Goal: Task Accomplishment & Management: Manage account settings

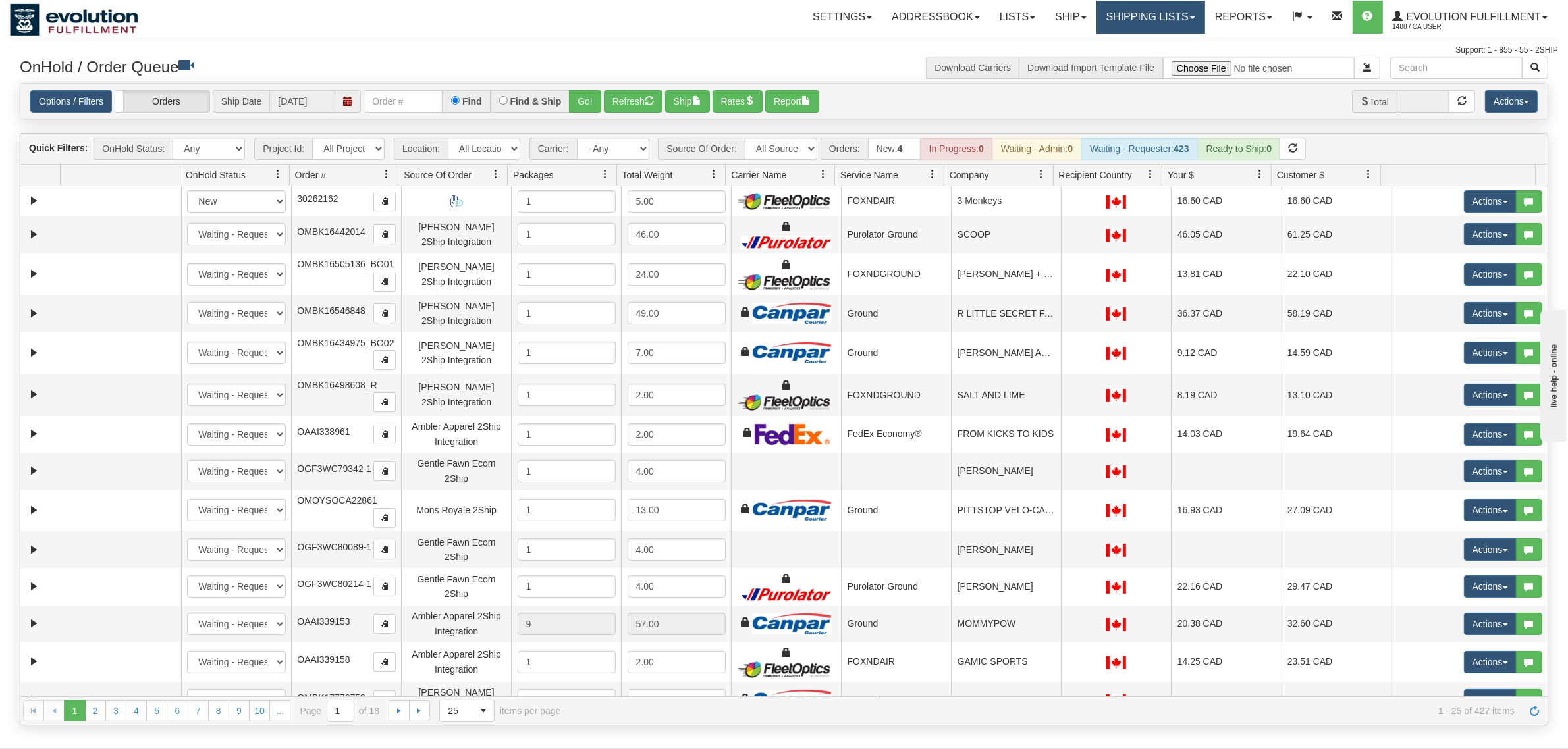
click at [1139, 22] on link "Shipping lists" at bounding box center [1150, 17] width 108 height 33
click at [1060, 20] on link "Ship" at bounding box center [1070, 17] width 51 height 33
click at [1052, 53] on link "Ship Screen" at bounding box center [1036, 46] width 119 height 17
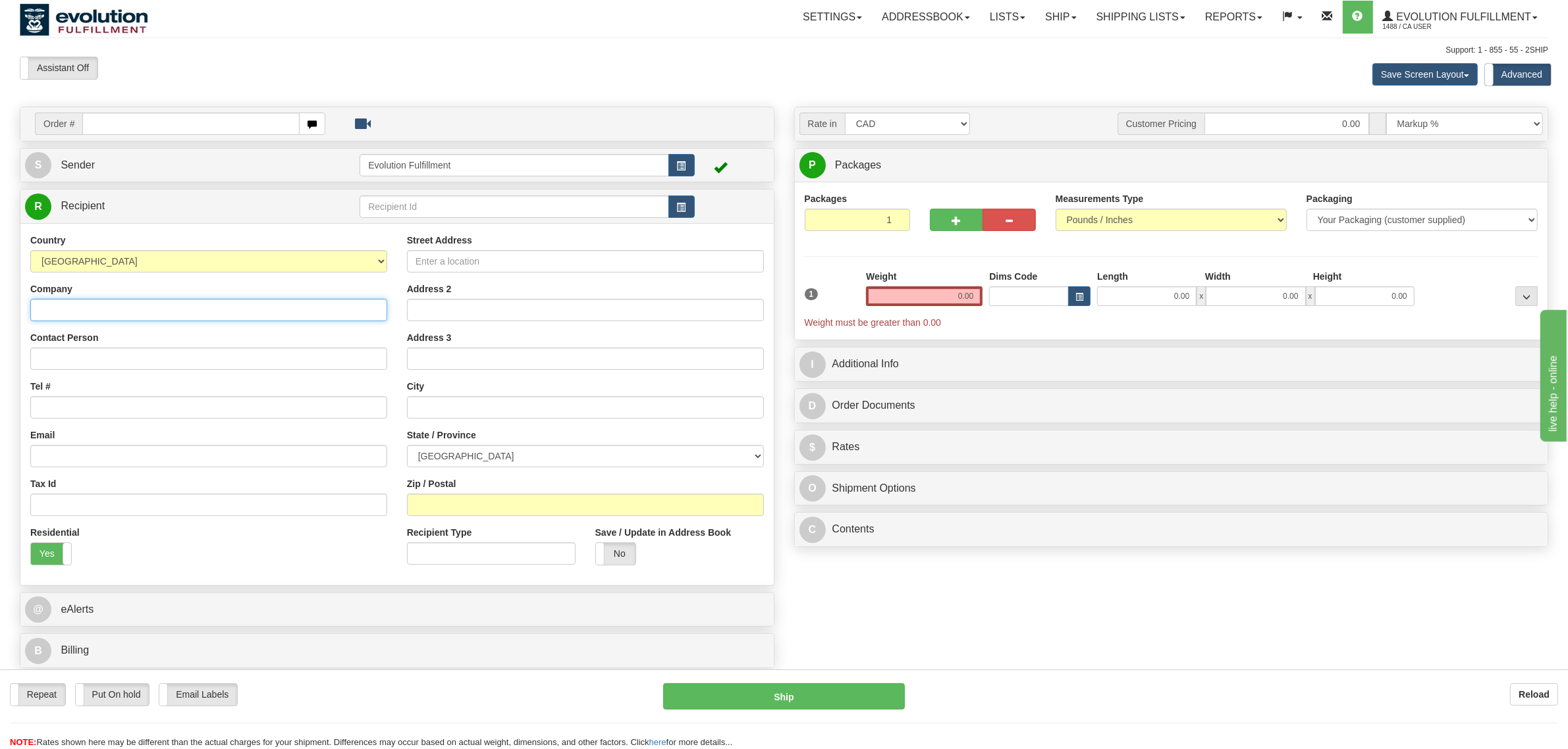
click at [120, 320] on input "Company" at bounding box center [209, 310] width 357 height 23
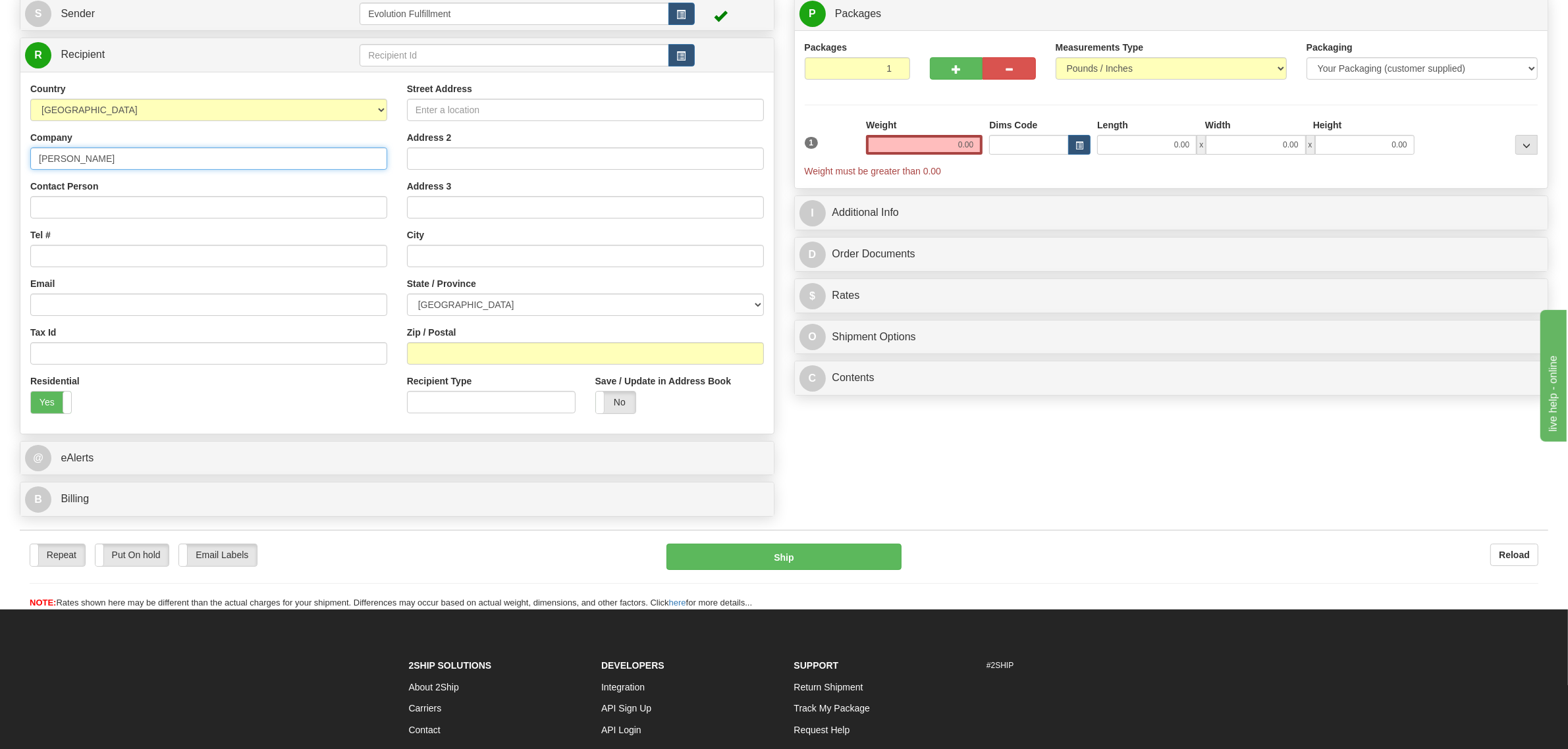
scroll to position [164, 0]
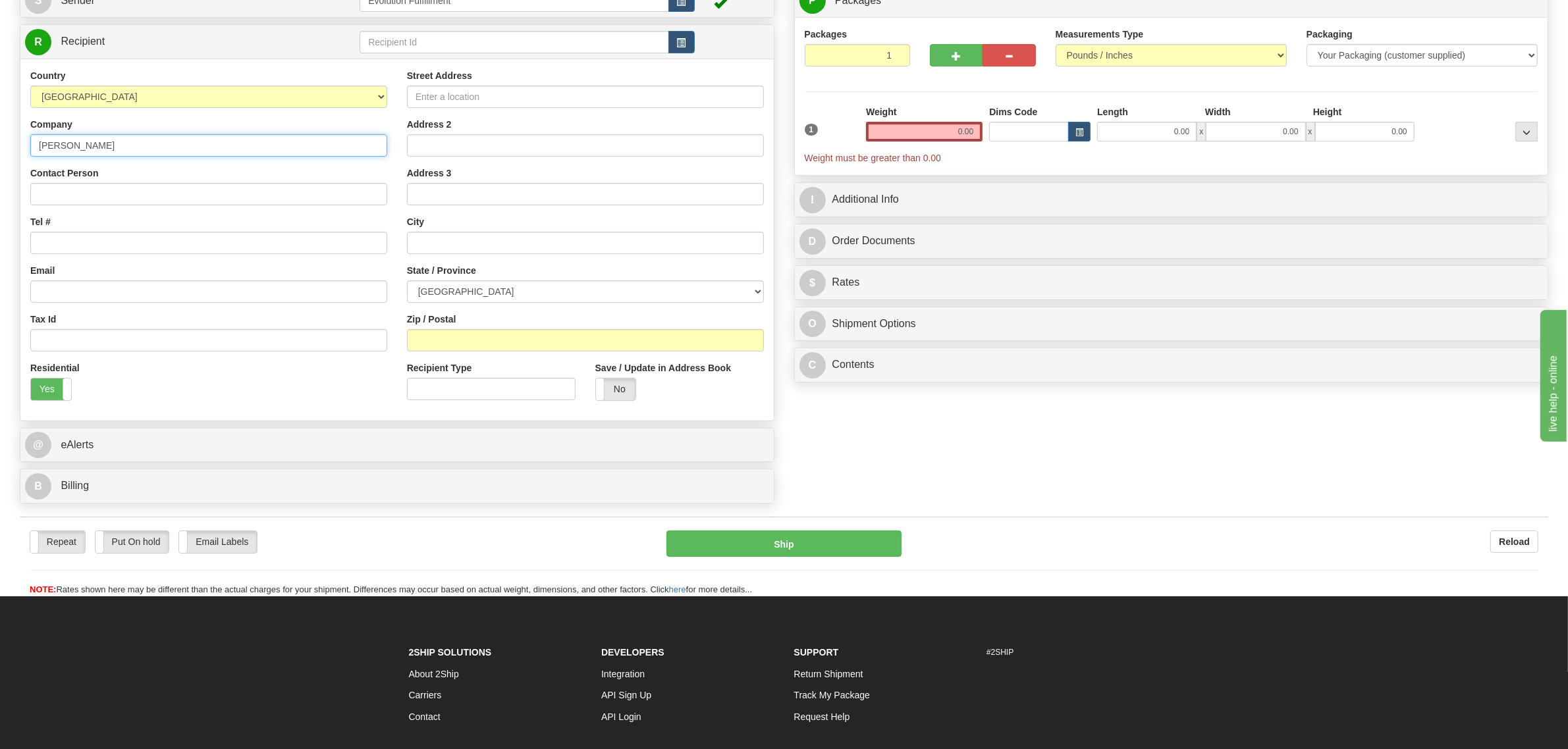
type input "LOU LOUS"
click at [443, 106] on input "Street Address" at bounding box center [585, 97] width 357 height 23
type input "114 MARKHAM MAIN STREET"
click at [418, 248] on input "text" at bounding box center [585, 243] width 357 height 23
type input "NORTH MARKHAM"
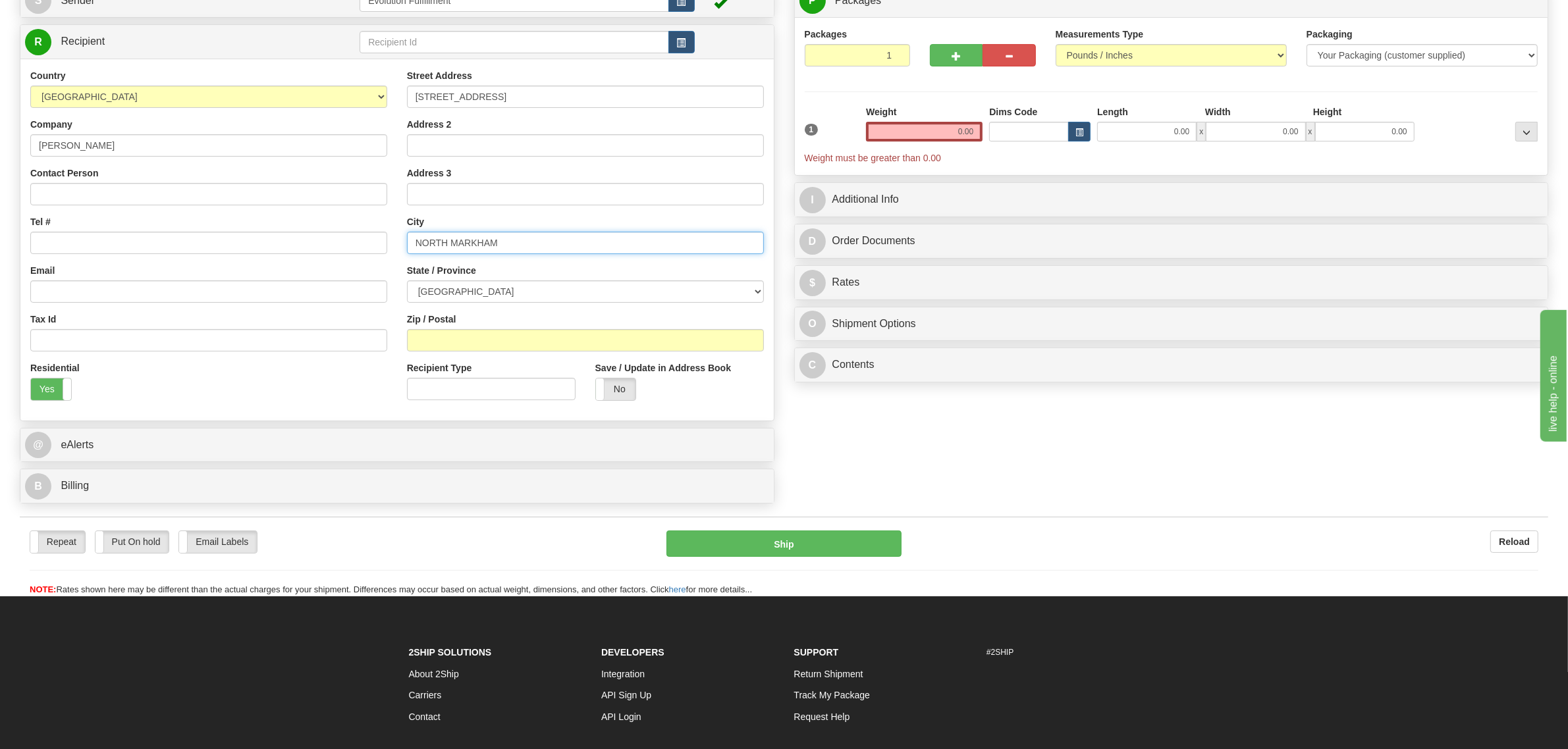
click at [449, 247] on input "NORTH MARKHAM" at bounding box center [585, 243] width 357 height 23
drag, startPoint x: 449, startPoint y: 247, endPoint x: 357, endPoint y: 242, distance: 92.1
click at [357, 242] on div "Country AFGHANISTAN ALAND ISLANDS ALBANIA ALGERIA AMERICAN SAMOA ANDORRA ANGOLA…" at bounding box center [397, 239] width 753 height 340
click at [584, 91] on input "114 MARKHAM MAIN STREET" at bounding box center [585, 97] width 357 height 23
paste input "NORTH"
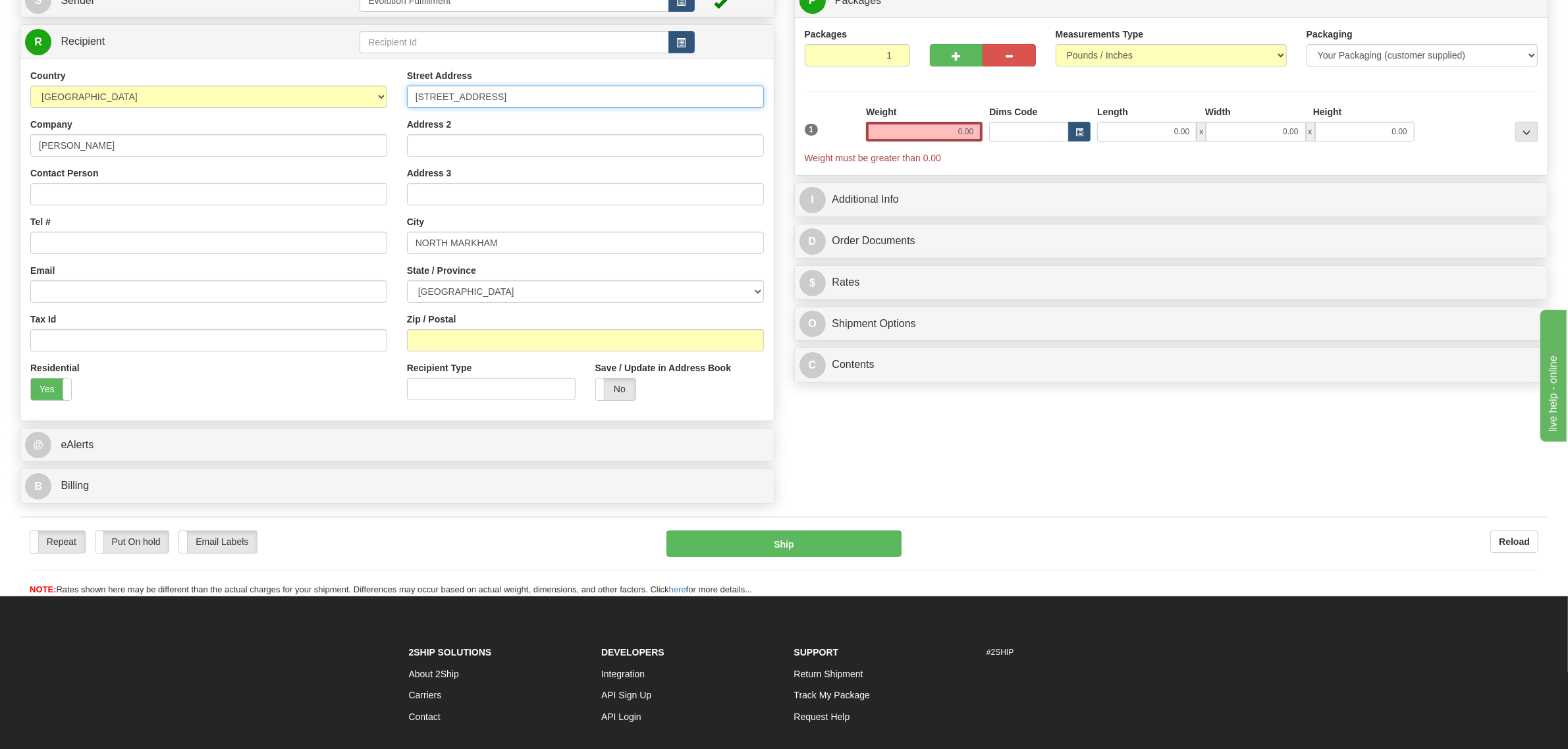
type input "114 MARKHAM MAIN STREET NORTH"
drag, startPoint x: 521, startPoint y: 254, endPoint x: 320, endPoint y: 254, distance: 201.0
click at [320, 254] on div "Country AFGHANISTAN ALAND ISLANDS ALBANIA ALGERIA AMERICAN SAMOA ANDORRA ANGOLA…" at bounding box center [397, 239] width 753 height 340
click at [432, 254] on input "NORTH MARKHAM" at bounding box center [585, 243] width 357 height 23
click at [443, 247] on input "NORTH MARKHAM" at bounding box center [585, 243] width 357 height 23
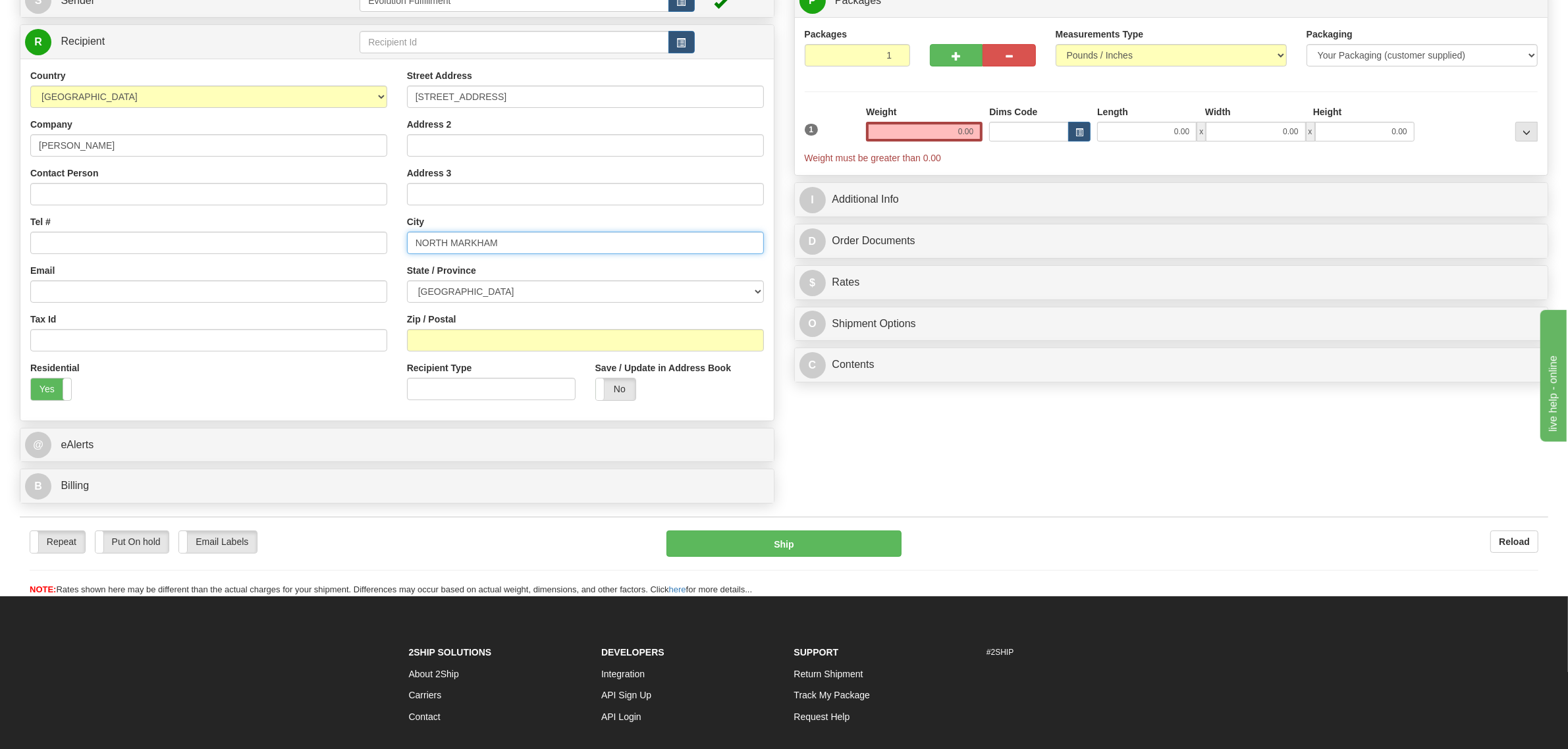
drag, startPoint x: 446, startPoint y: 245, endPoint x: 409, endPoint y: 244, distance: 37.0
click at [409, 244] on input "NORTH MARKHAM" at bounding box center [585, 243] width 357 height 23
click at [418, 242] on input "MARKHAM" at bounding box center [585, 243] width 357 height 23
type input "MARKHAM"
click at [469, 296] on select "ALBERTA BRITISH COLUMBIA MANITOBA NEW BRUNSWICK NEWFOUNDLAND NOVA SCOTIA NUNAVU…" at bounding box center [585, 292] width 357 height 23
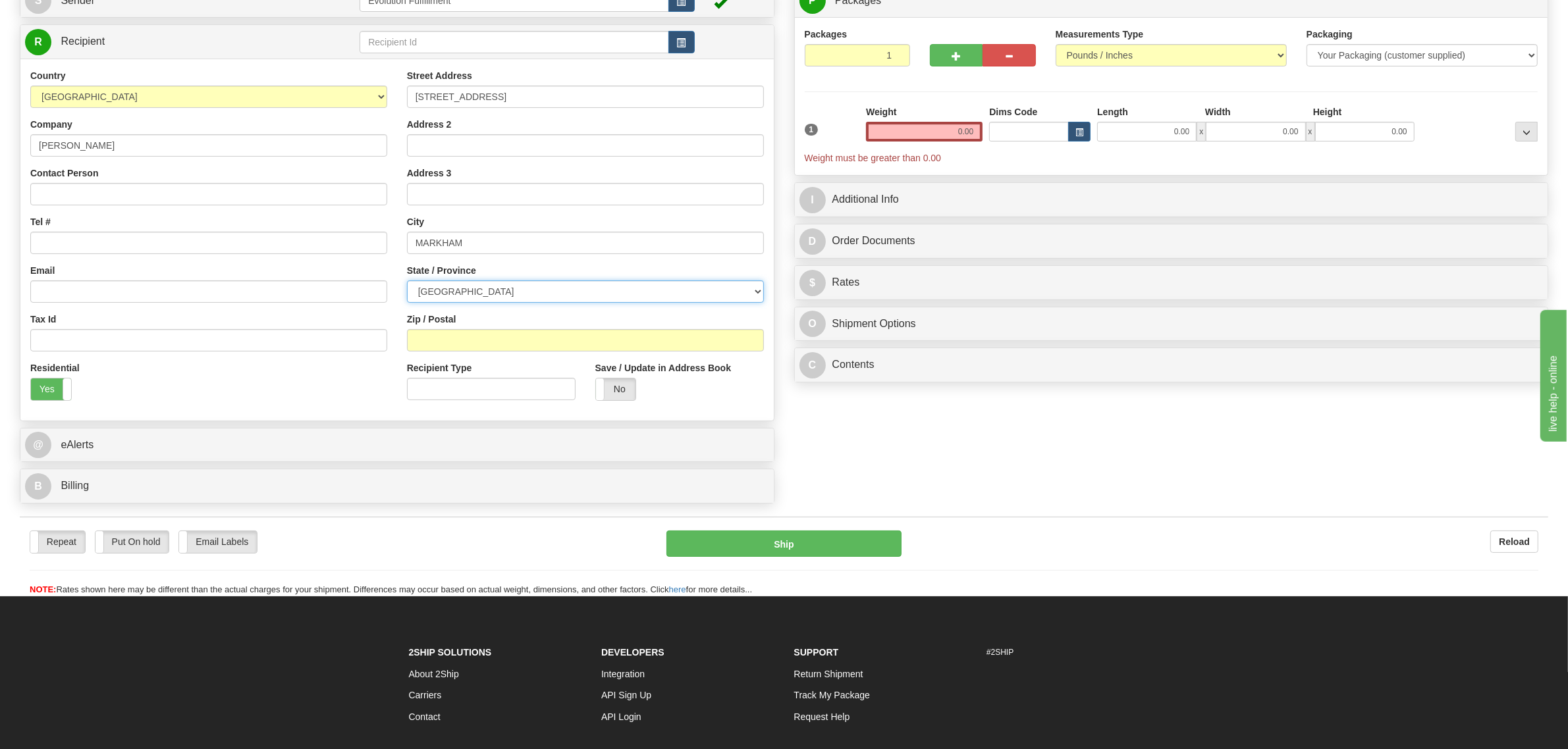
select select "ON"
click at [407, 282] on select "ALBERTA BRITISH COLUMBIA MANITOBA NEW BRUNSWICK NEWFOUNDLAND NOVA SCOTIA NUNAVU…" at bounding box center [585, 292] width 357 height 23
click at [512, 347] on input "Zip / Postal" at bounding box center [585, 340] width 357 height 23
type input "L3P1Y1"
click at [143, 296] on input "Email" at bounding box center [209, 292] width 357 height 23
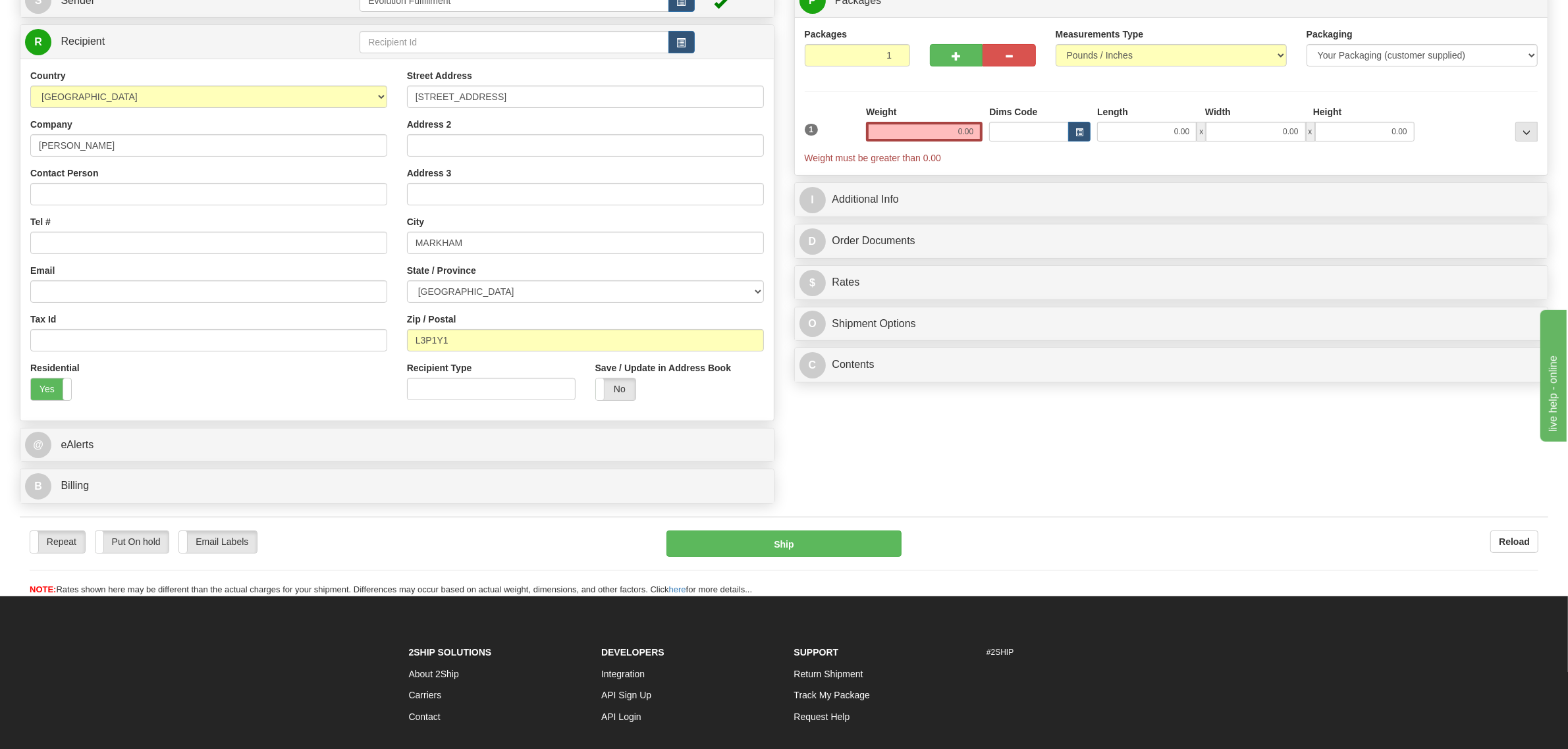
click at [132, 255] on div "Country AFGHANISTAN ALAND ISLANDS ALBANIA ALGERIA AMERICAN SAMOA ANDORRA ANGOLA…" at bounding box center [208, 239] width 376 height 340
drag, startPoint x: 143, startPoint y: 148, endPoint x: 0, endPoint y: 154, distance: 143.1
click at [0, 154] on div "Toggle navigation Settings Shipping Preferences Fields Preferences New" at bounding box center [784, 216] width 1568 height 760
click at [84, 203] on input "Contact Person" at bounding box center [209, 195] width 357 height 23
paste input "LOU LOUS"
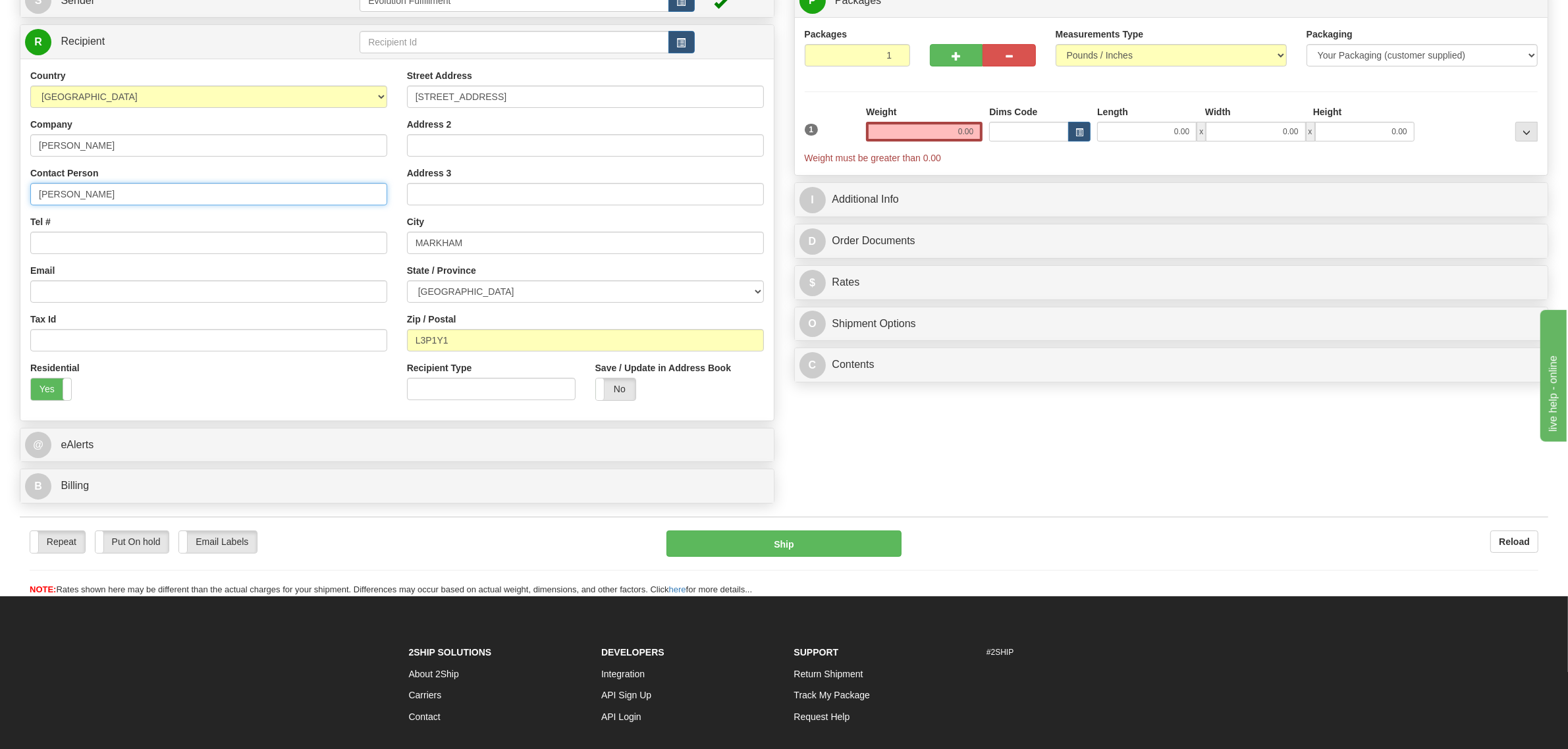
type input "LOU LOUS"
click at [77, 295] on input "Email" at bounding box center [209, 292] width 357 height 23
type input "LORIANNETHOMPSON@HOTMAIL.COM"
click at [102, 249] on input "Tel #" at bounding box center [209, 243] width 357 height 23
type input "4168827508"
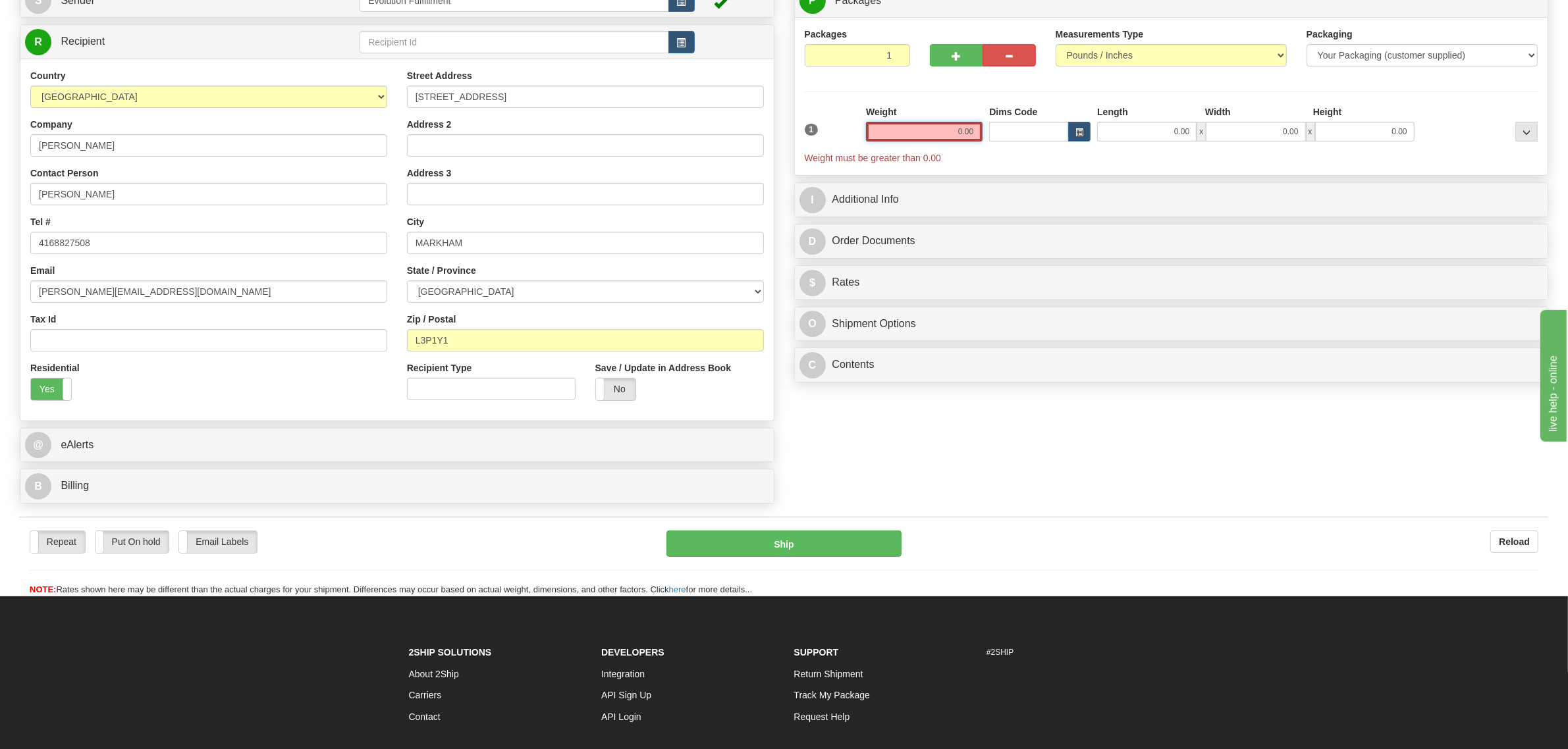
drag, startPoint x: 943, startPoint y: 135, endPoint x: 1054, endPoint y: 133, distance: 111.0
click at [1054, 133] on div "1 Weight 0.00 Dims Code 0.00" at bounding box center [1171, 135] width 740 height 59
type input "1.00"
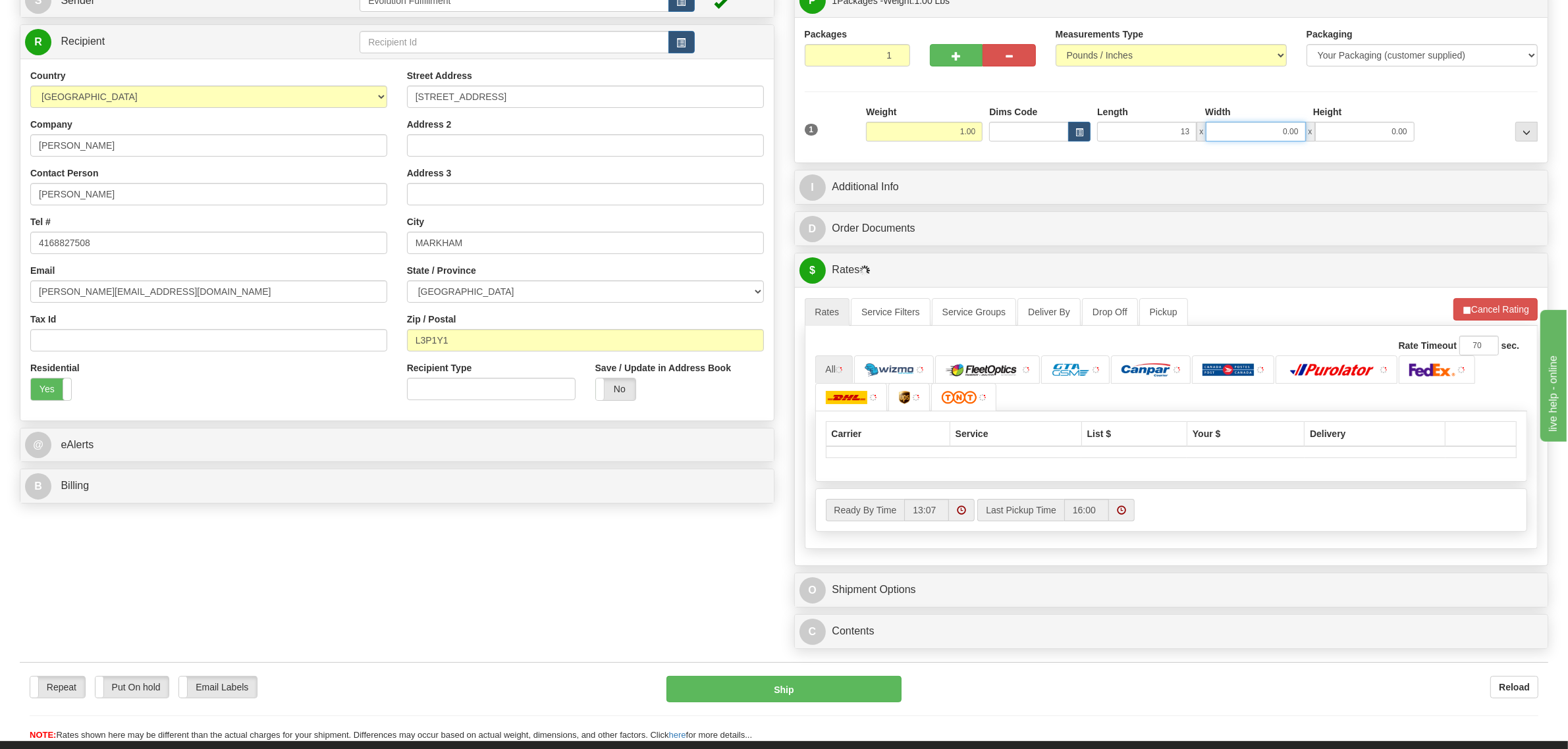
type input "13.00"
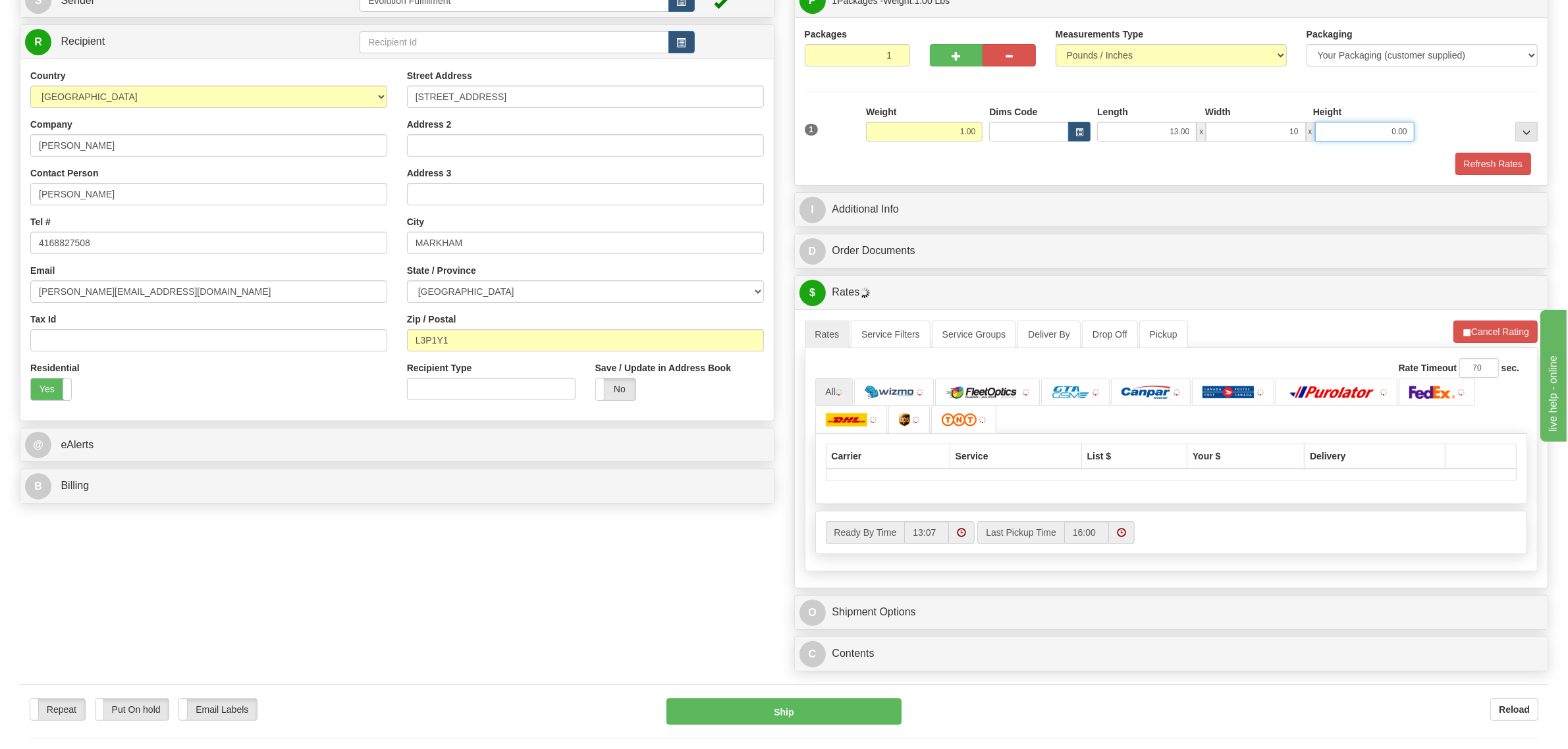
type input "10.00"
type input "4.00"
click at [1493, 175] on button "Refresh Rates" at bounding box center [1493, 164] width 76 height 23
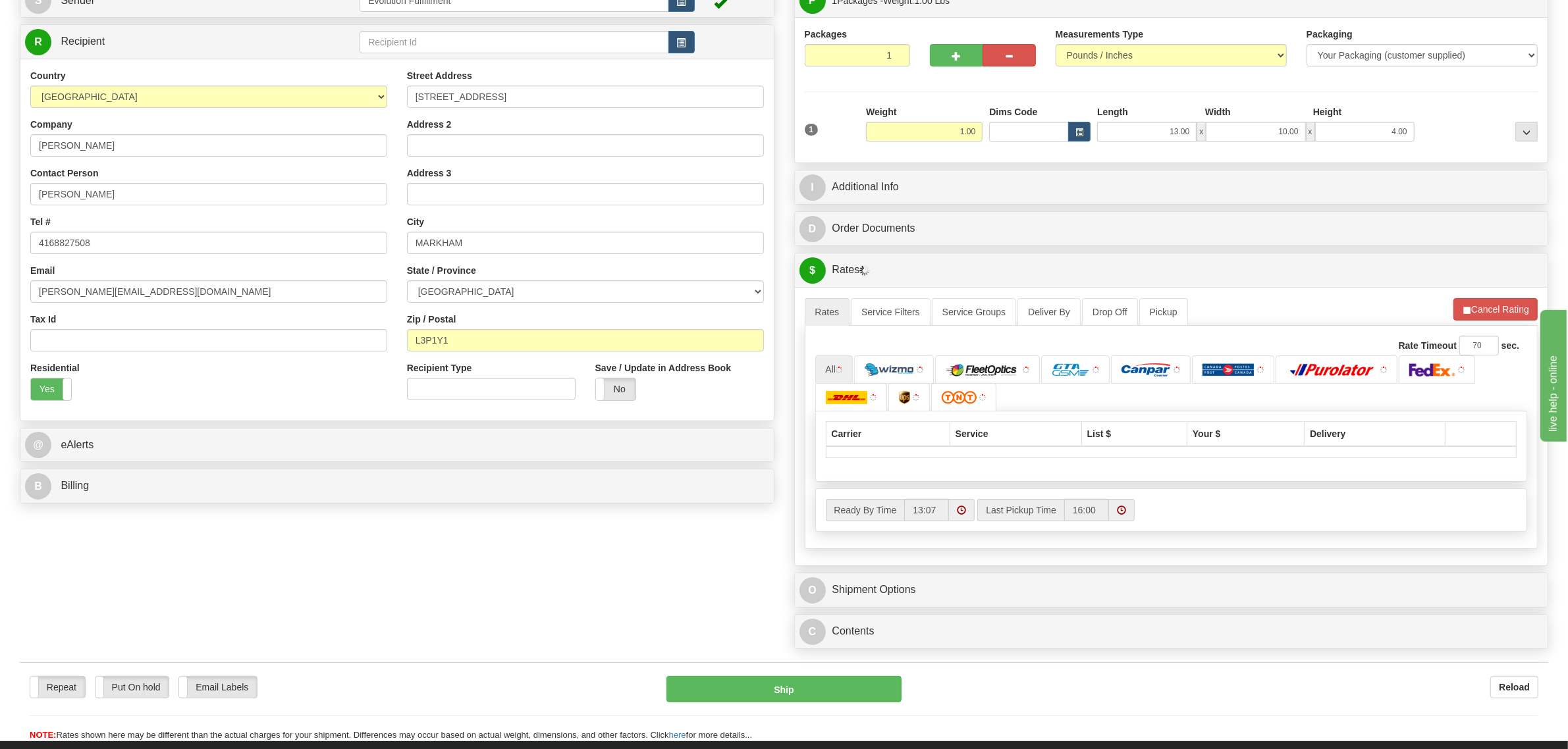
click at [1154, 204] on div "I Additional Info" at bounding box center [1171, 187] width 753 height 33
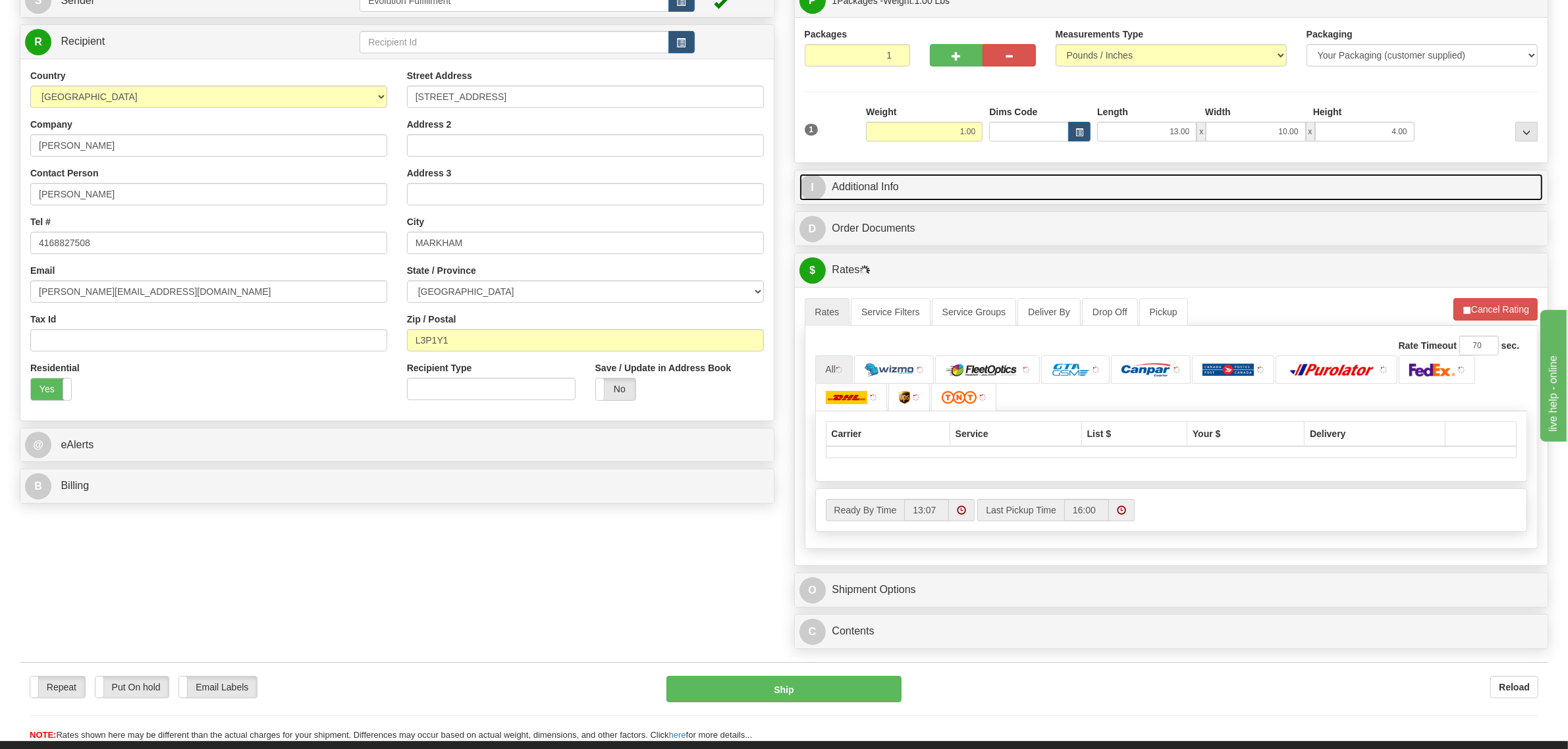
click at [1159, 199] on link "I Additional Info" at bounding box center [1171, 187] width 744 height 27
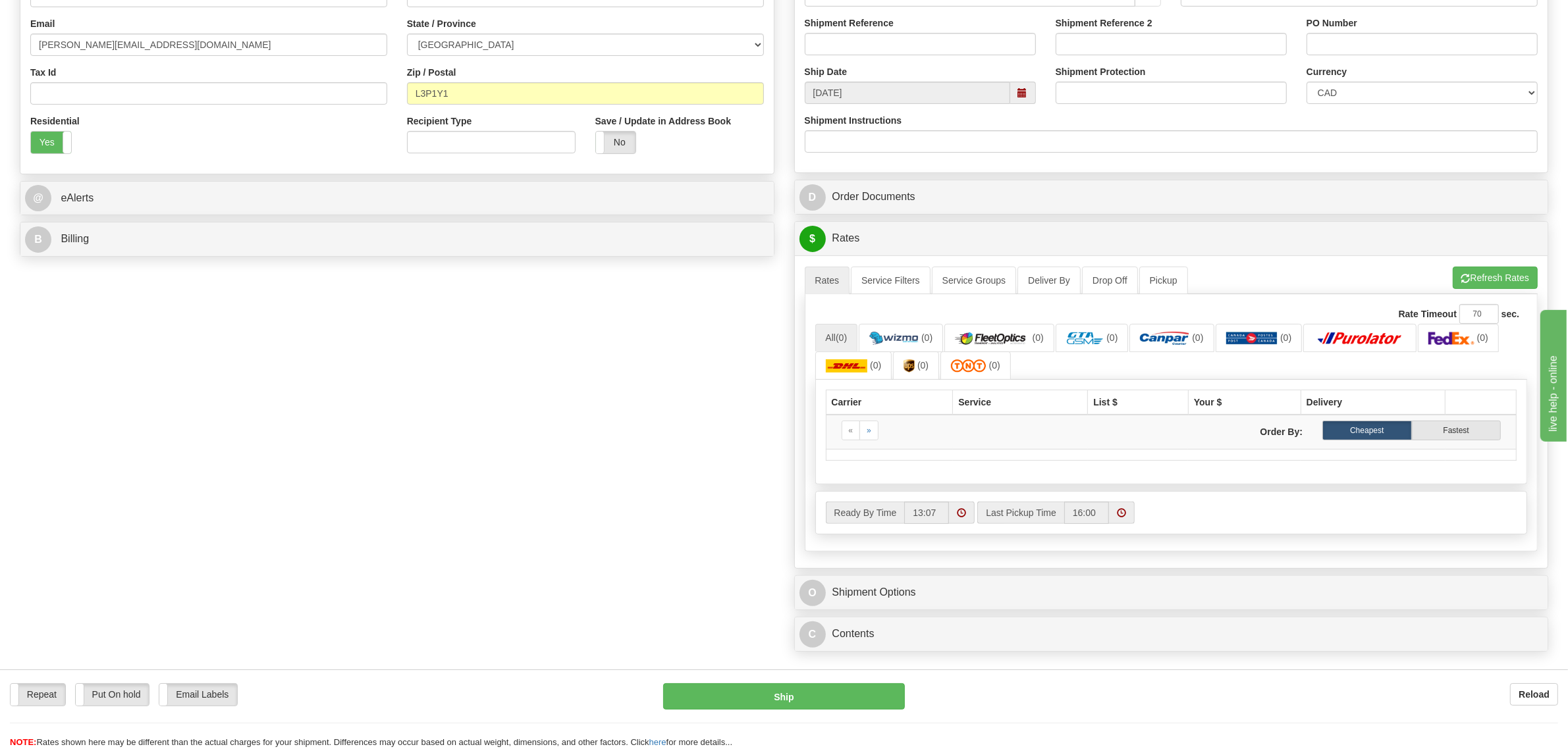
scroll to position [0, 0]
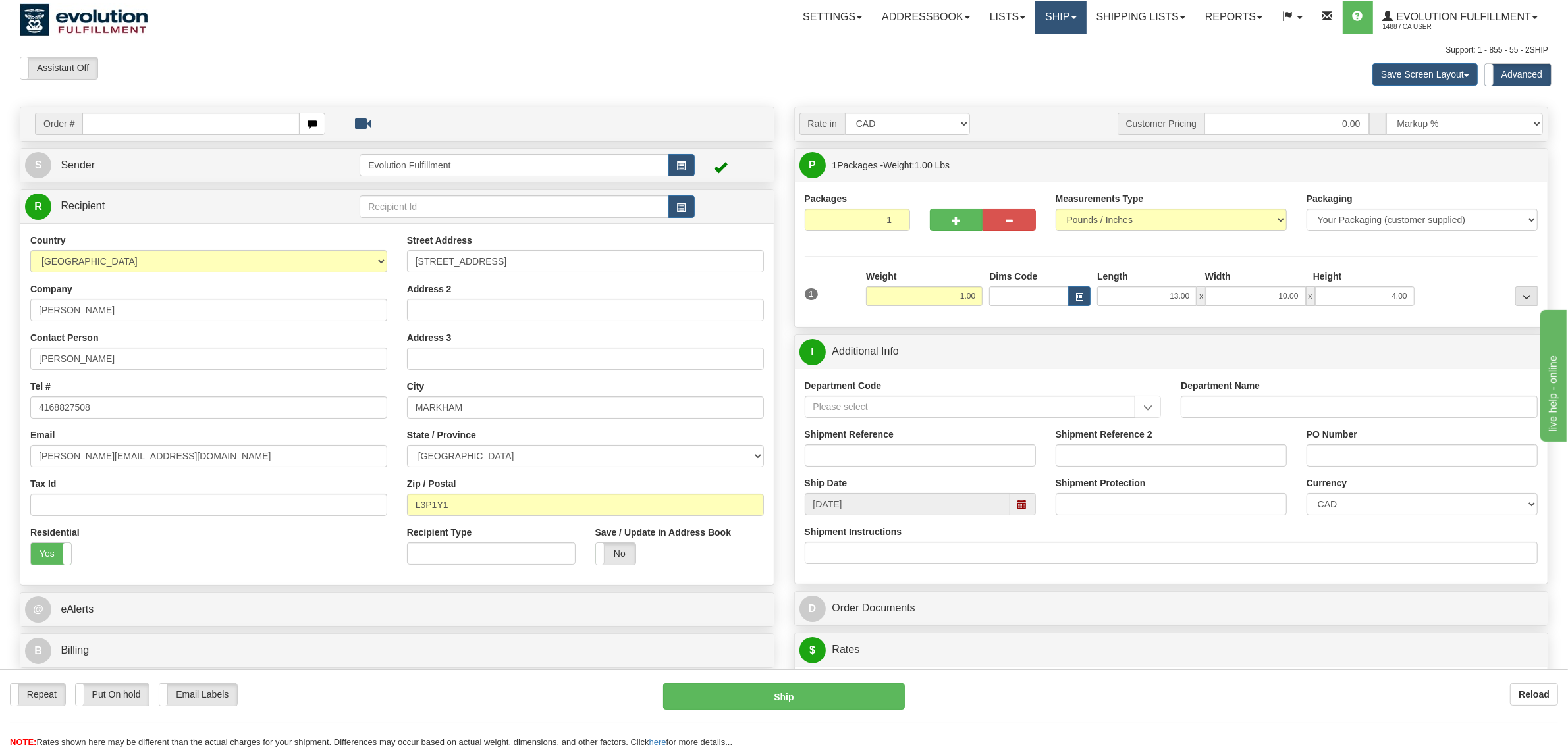
click at [1051, 20] on link "Ship" at bounding box center [1060, 17] width 51 height 33
click at [1038, 59] on span "OnHold / Order Queue" at bounding box center [1026, 63] width 93 height 10
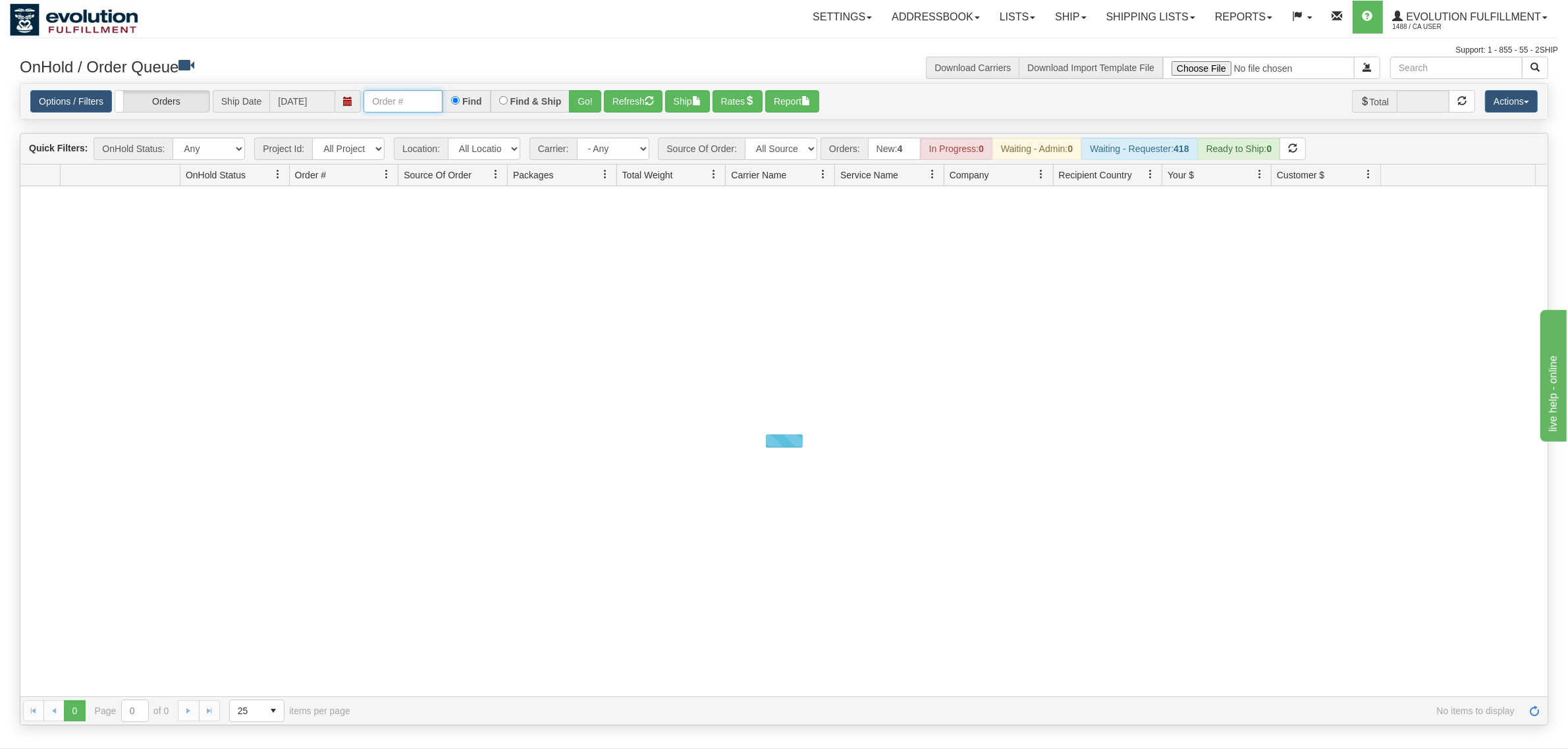
click at [407, 112] on input "text" at bounding box center [403, 101] width 79 height 23
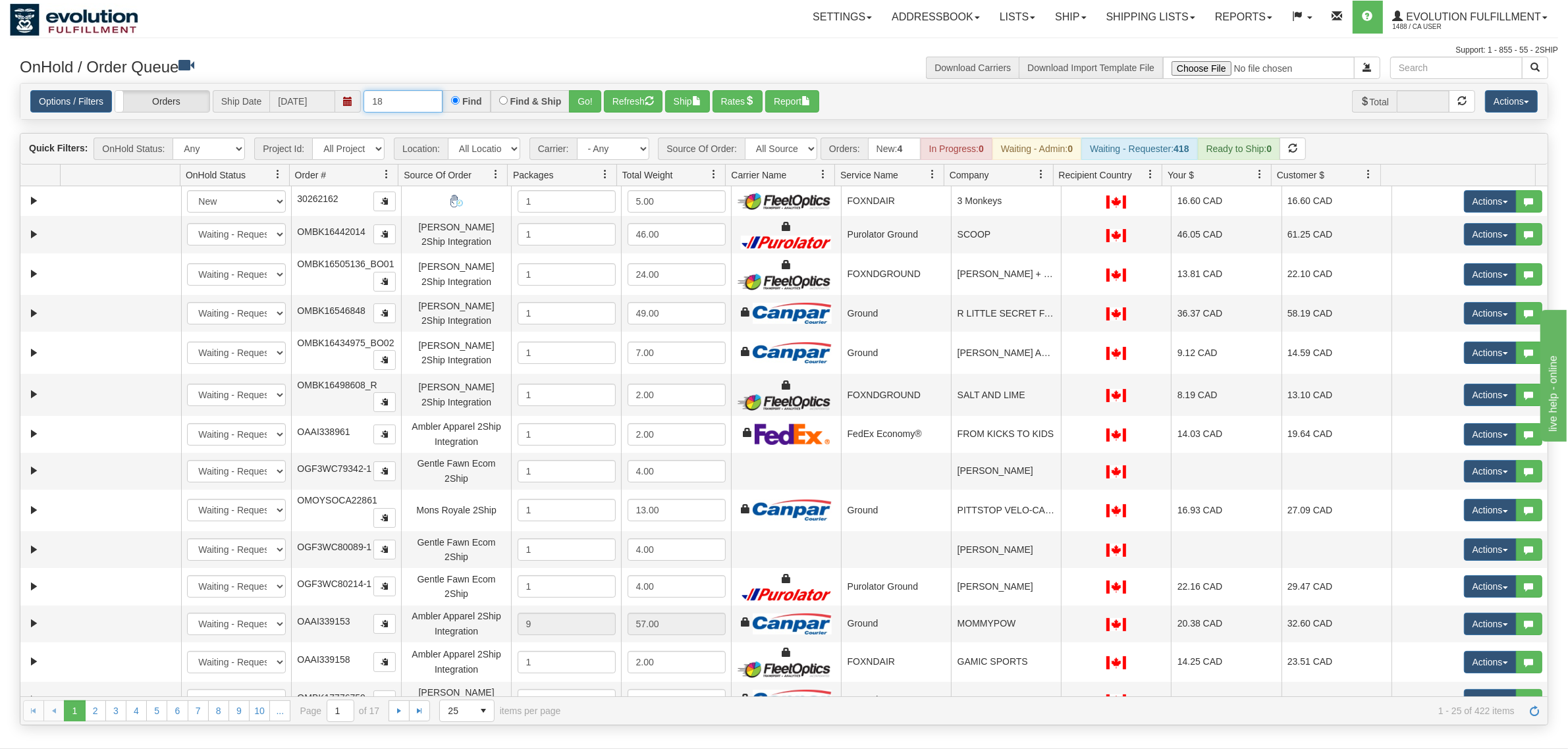
type input "1"
type input "OGF318520982"
click at [591, 102] on button "Go!" at bounding box center [584, 101] width 32 height 23
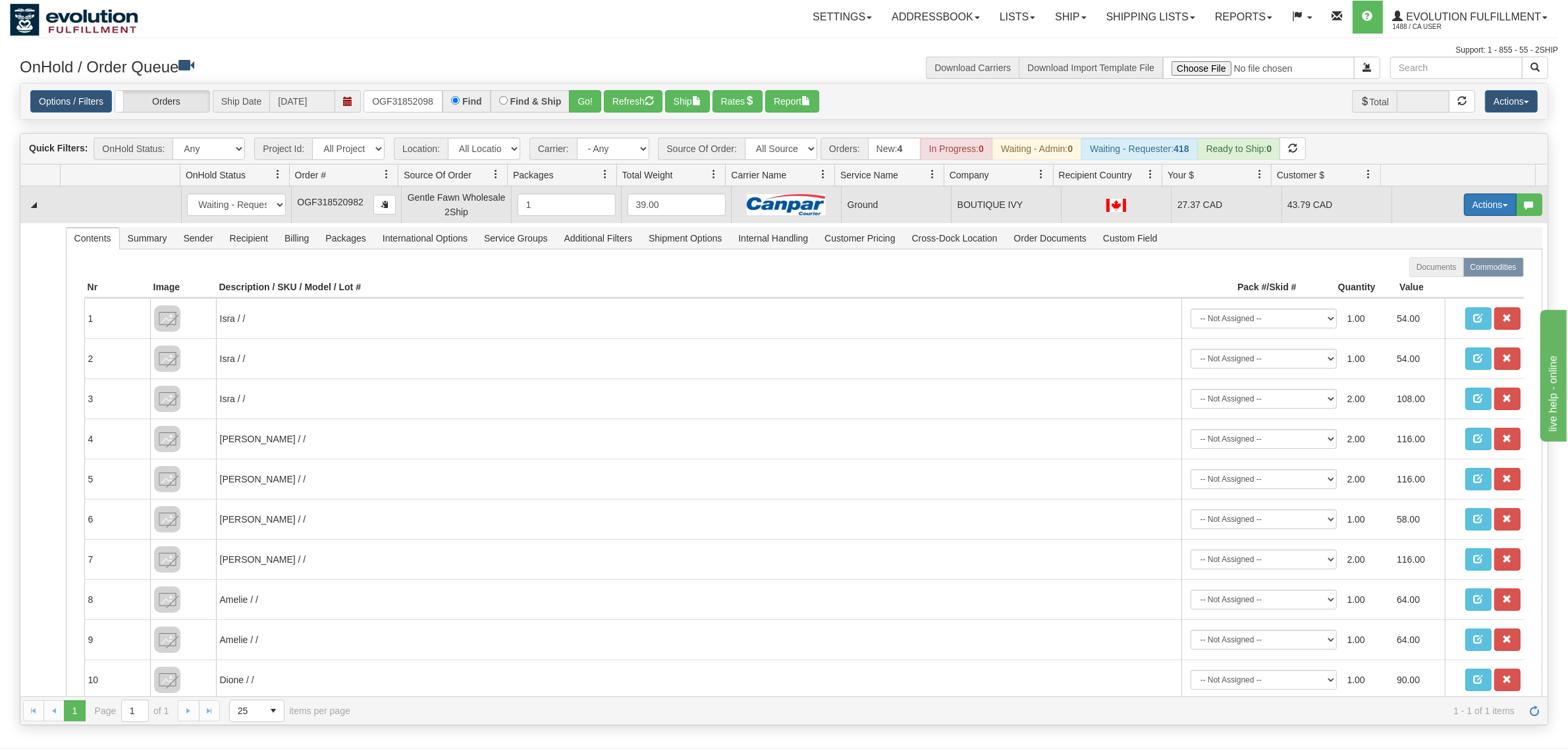
click at [1464, 206] on button "Actions" at bounding box center [1490, 205] width 52 height 23
click at [1433, 281] on span "Ship" at bounding box center [1438, 281] width 28 height 10
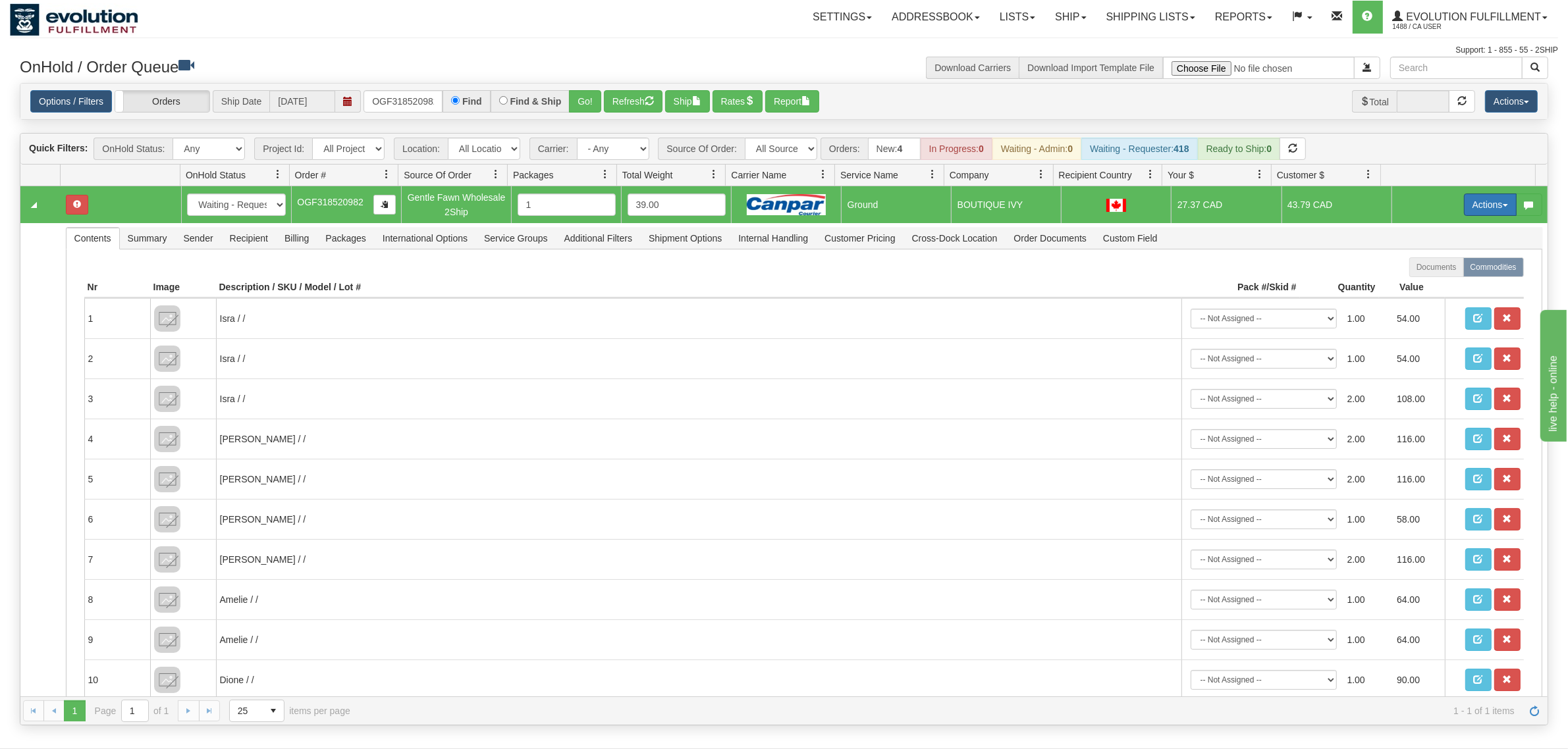
click at [1470, 210] on button "Actions" at bounding box center [1490, 205] width 52 height 23
click at [1421, 274] on link "Ship" at bounding box center [1462, 281] width 106 height 17
click at [1469, 210] on button "Actions" at bounding box center [1490, 205] width 52 height 23
click at [1424, 278] on span "Ship" at bounding box center [1438, 281] width 28 height 10
click at [1464, 208] on button "Actions" at bounding box center [1490, 205] width 52 height 23
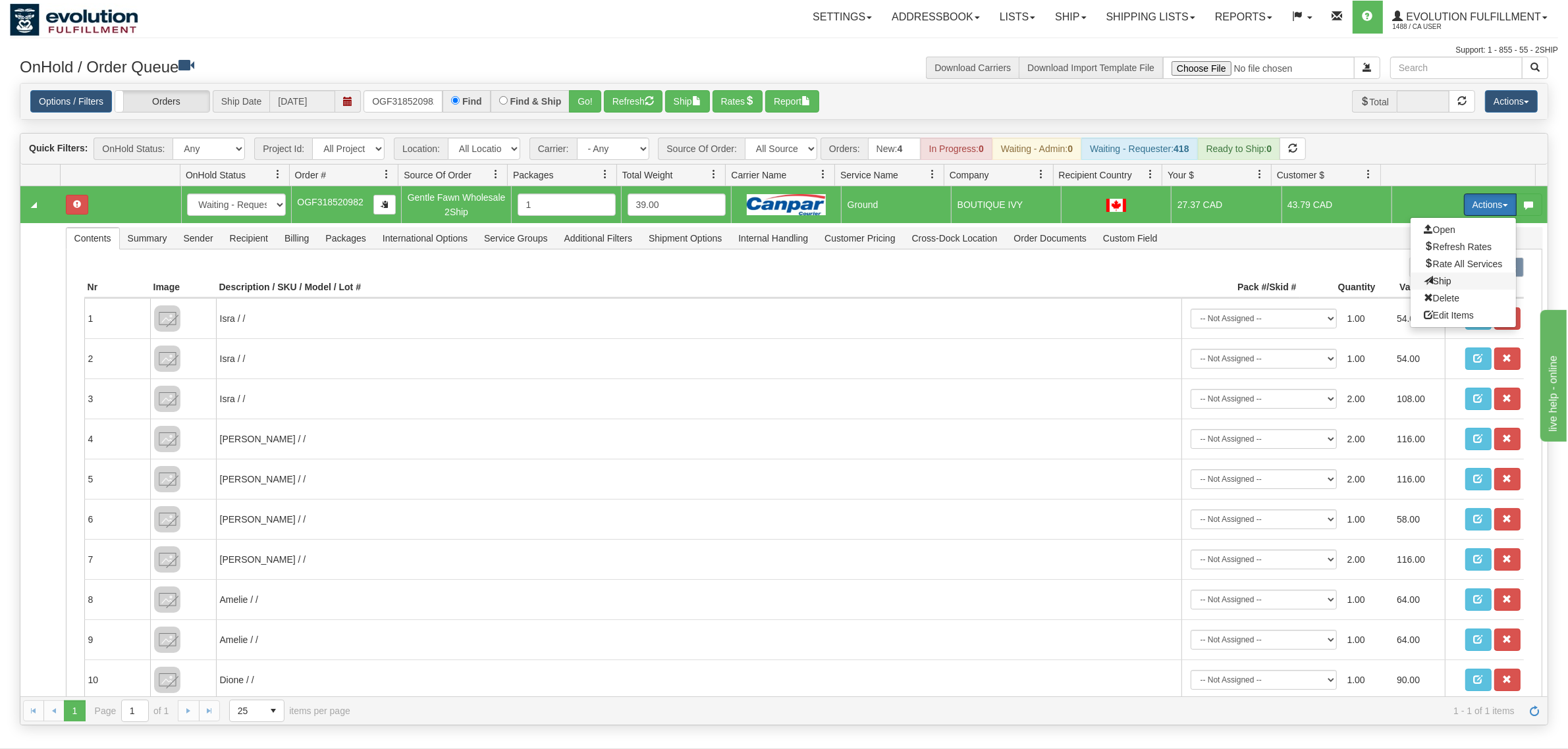
click at [1424, 278] on span "Ship" at bounding box center [1438, 281] width 28 height 10
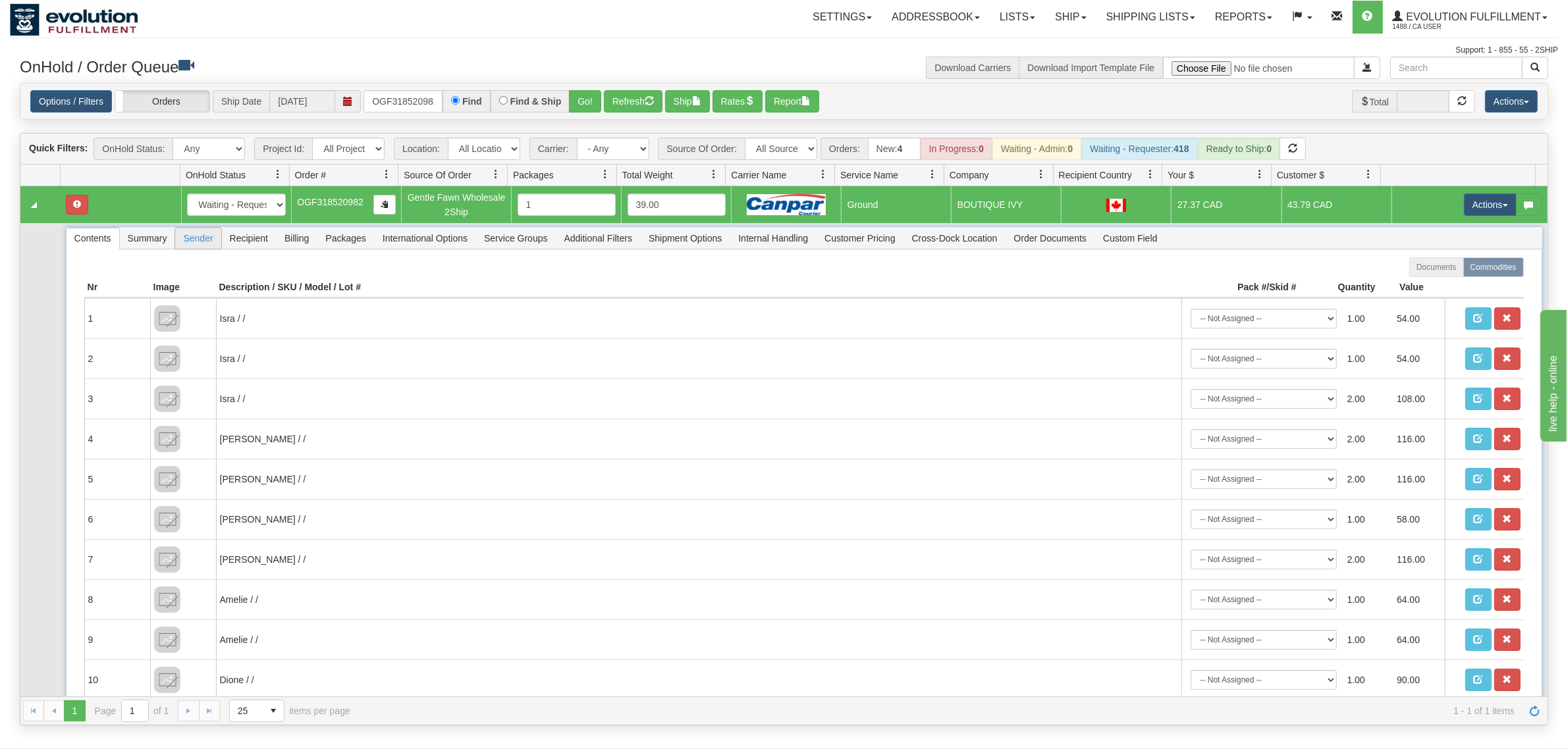
click at [211, 244] on span "Sender" at bounding box center [197, 238] width 45 height 21
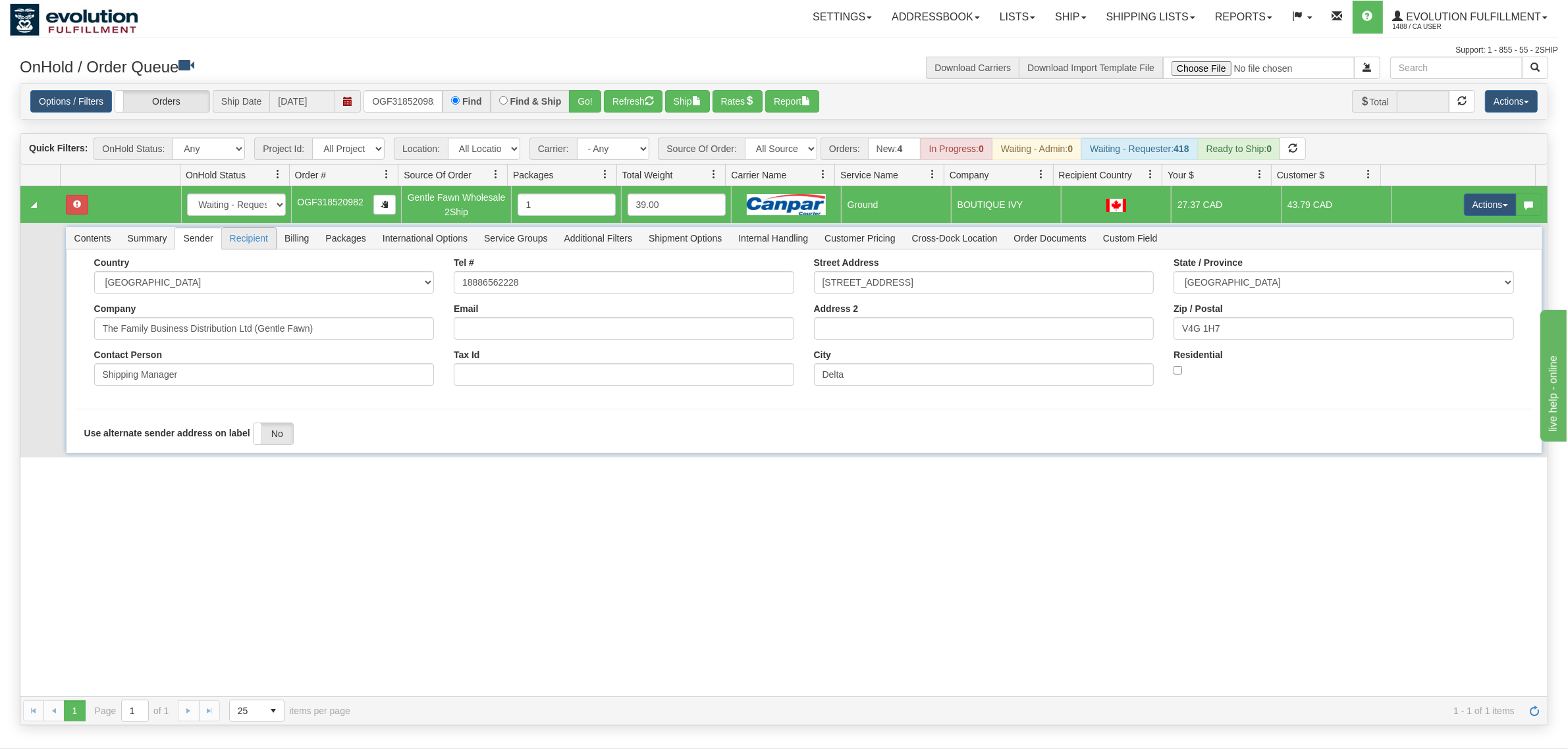
click at [248, 239] on span "Recipient" at bounding box center [249, 238] width 54 height 21
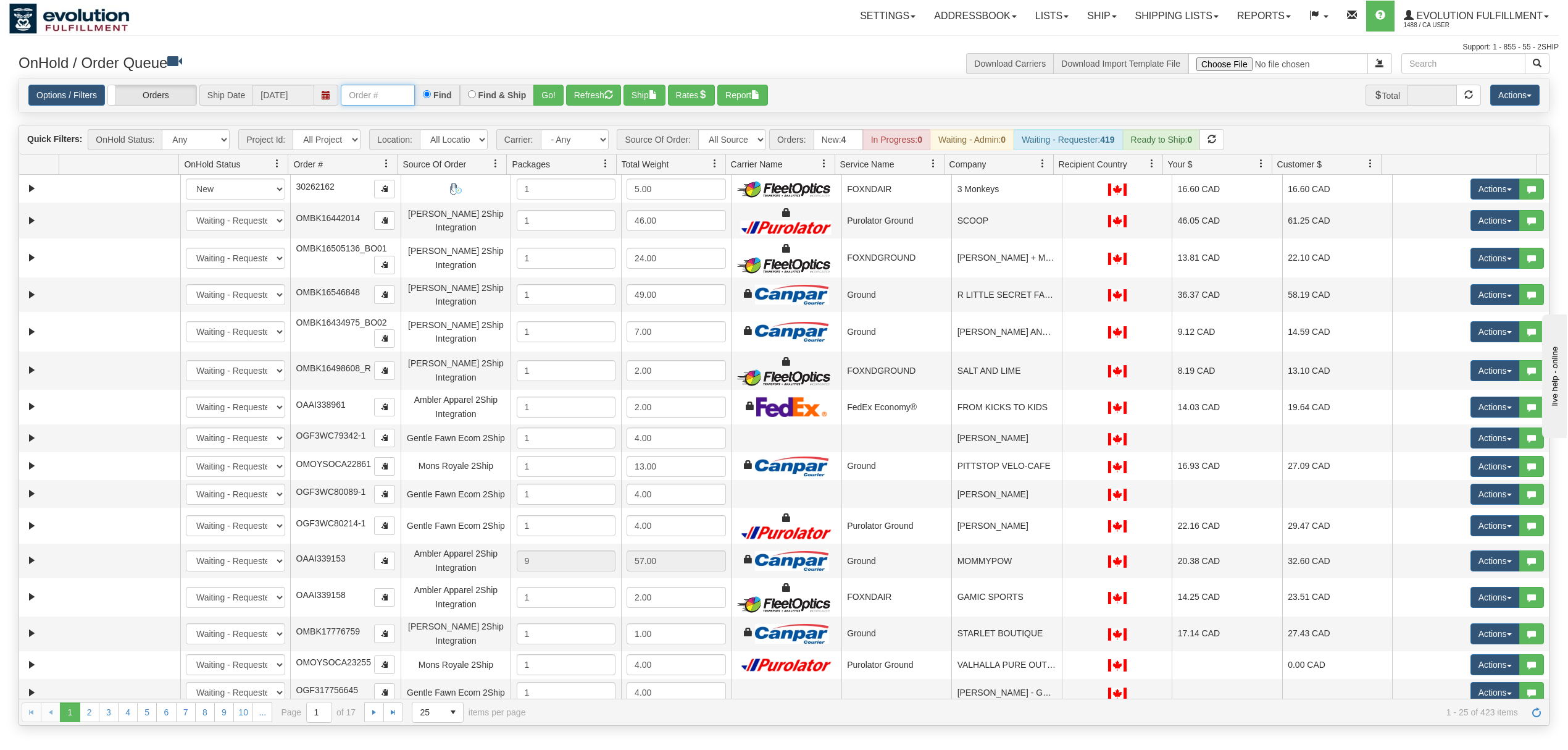
click at [413, 92] on input "text" at bounding box center [378, 95] width 74 height 21
click at [550, 94] on button "Go!" at bounding box center [548, 95] width 30 height 21
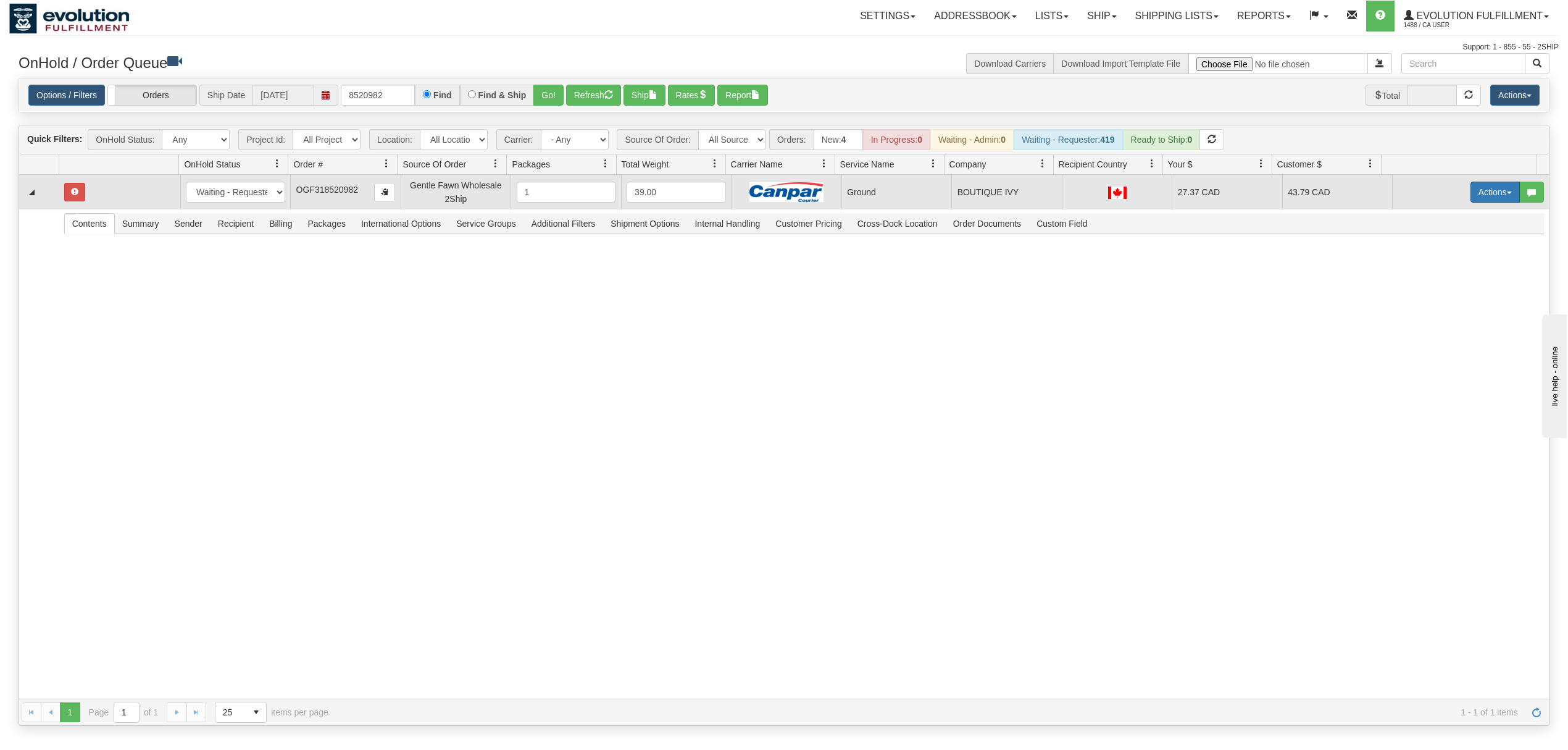
click at [1471, 198] on button "Actions" at bounding box center [1495, 193] width 49 height 21
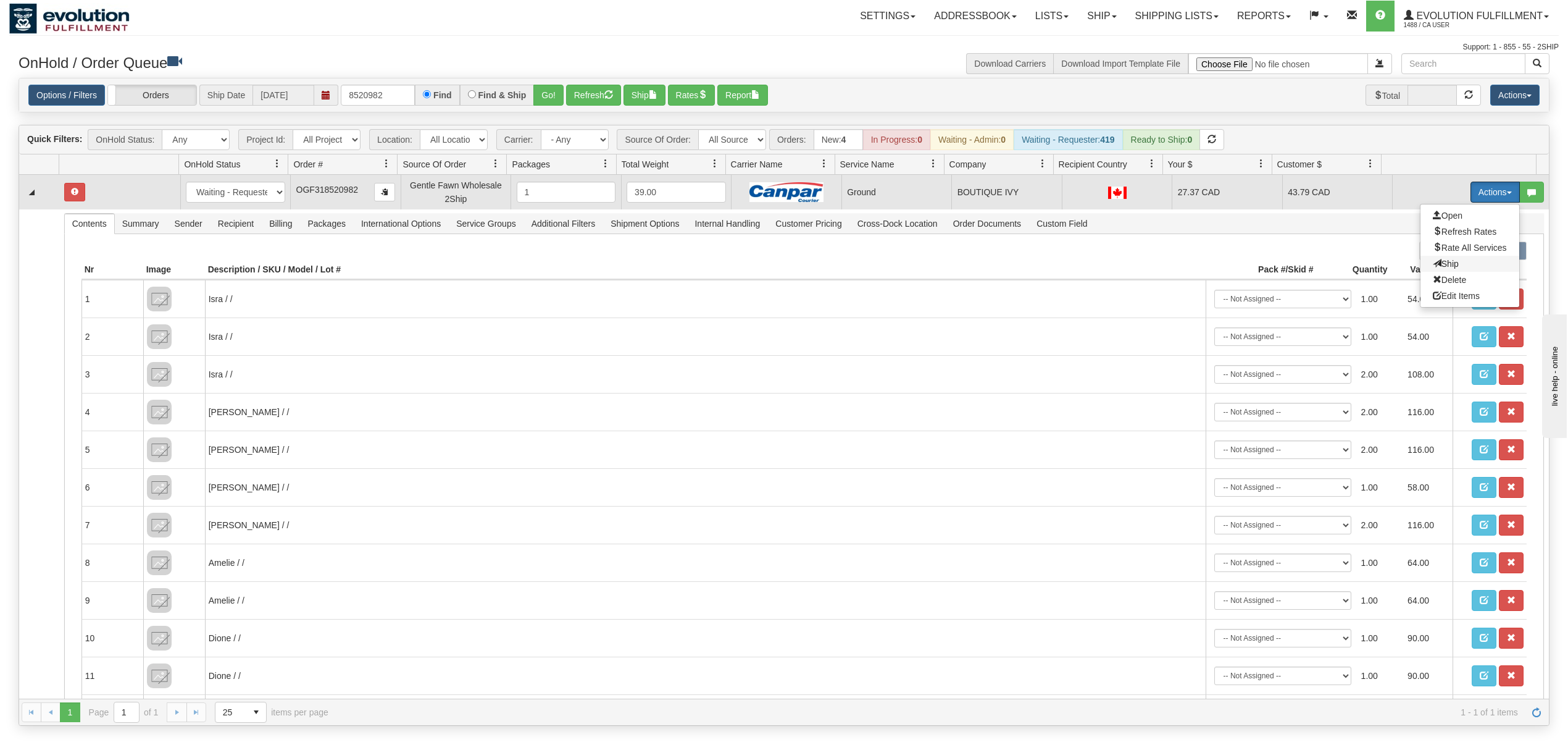
click at [1433, 267] on span "Ship" at bounding box center [1446, 264] width 26 height 10
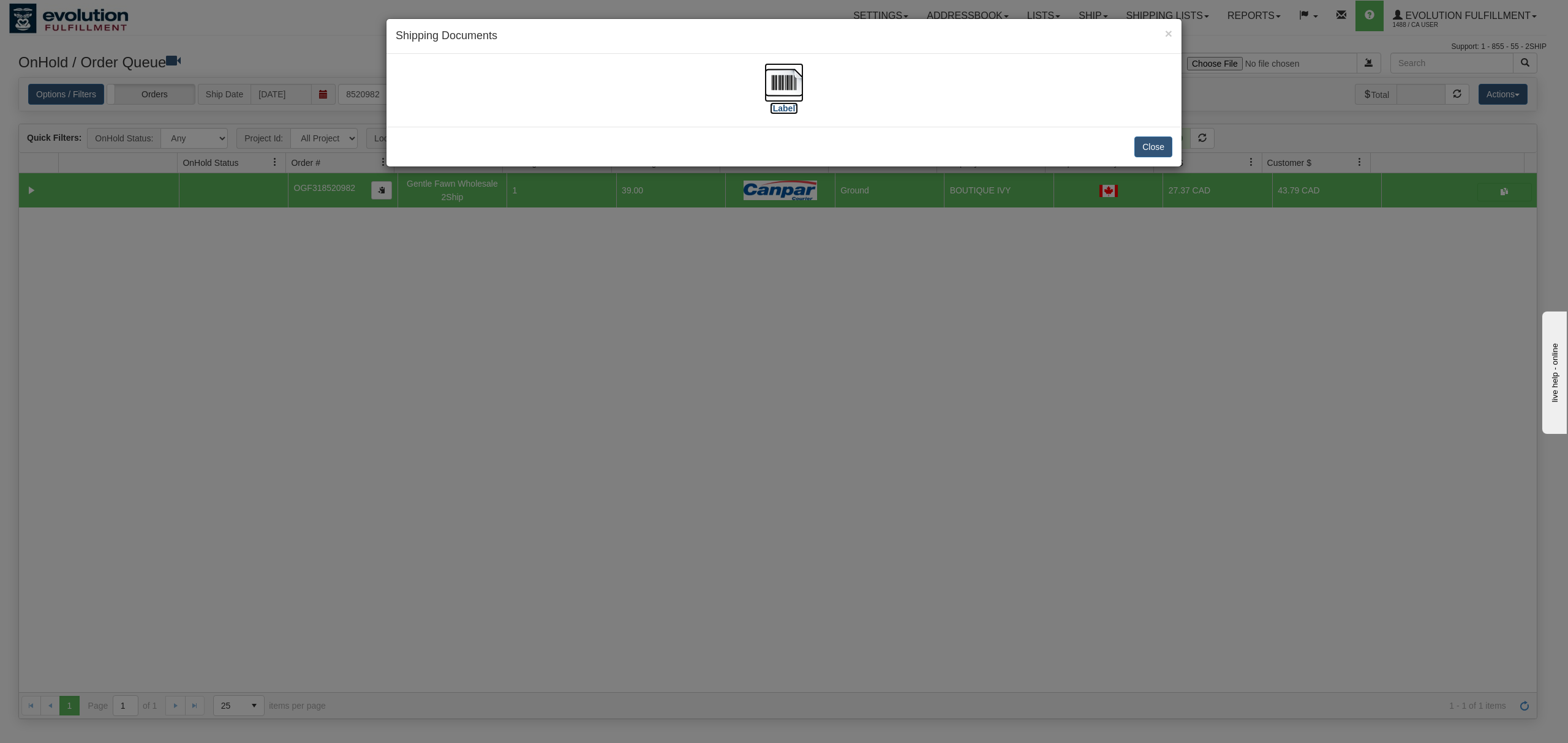
click at [786, 89] on img at bounding box center [784, 83] width 39 height 39
click at [1157, 140] on button "Close" at bounding box center [1153, 147] width 38 height 21
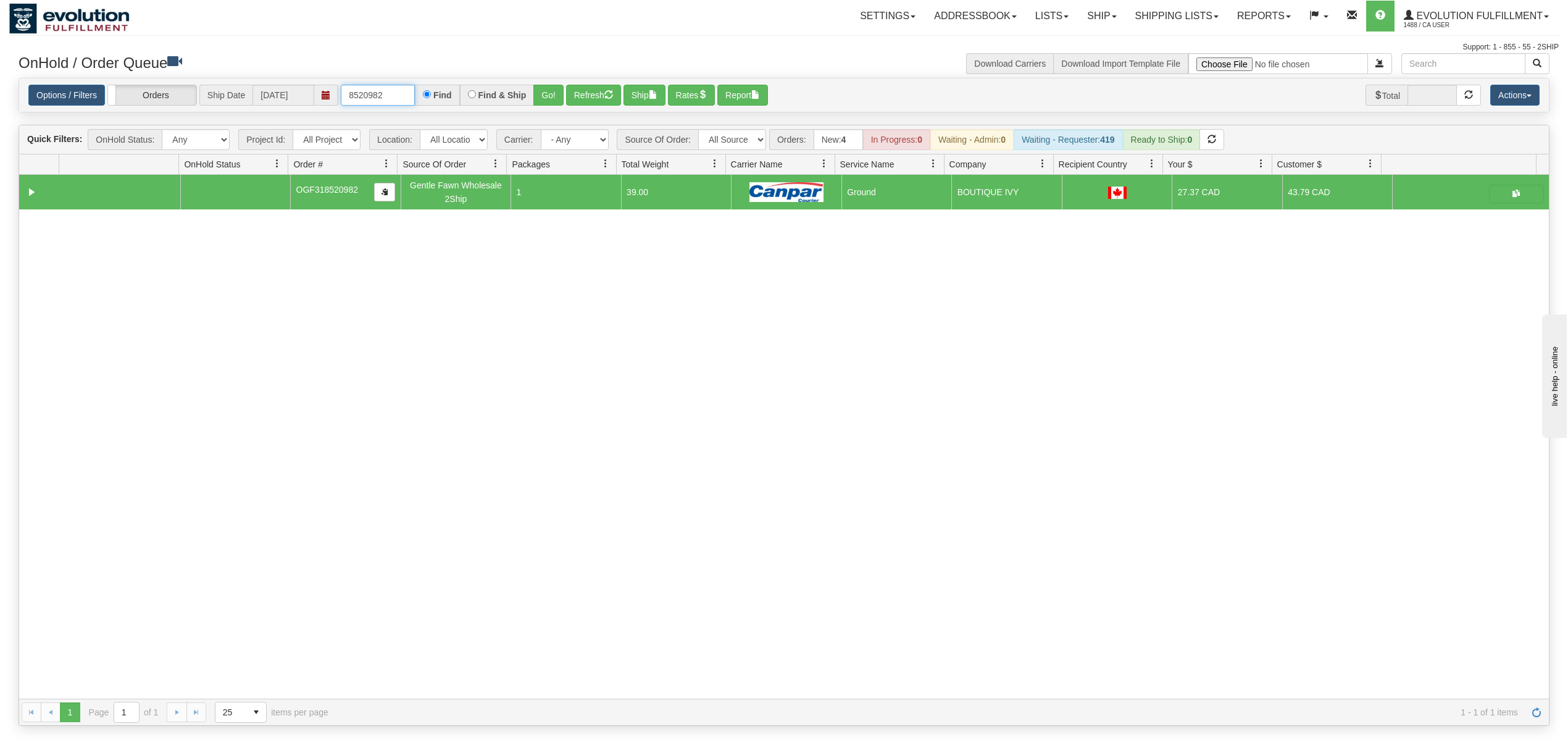
click at [393, 104] on input "8520982" at bounding box center [378, 95] width 74 height 21
type input "0031906001"
click at [549, 102] on button "Go!" at bounding box center [548, 95] width 30 height 21
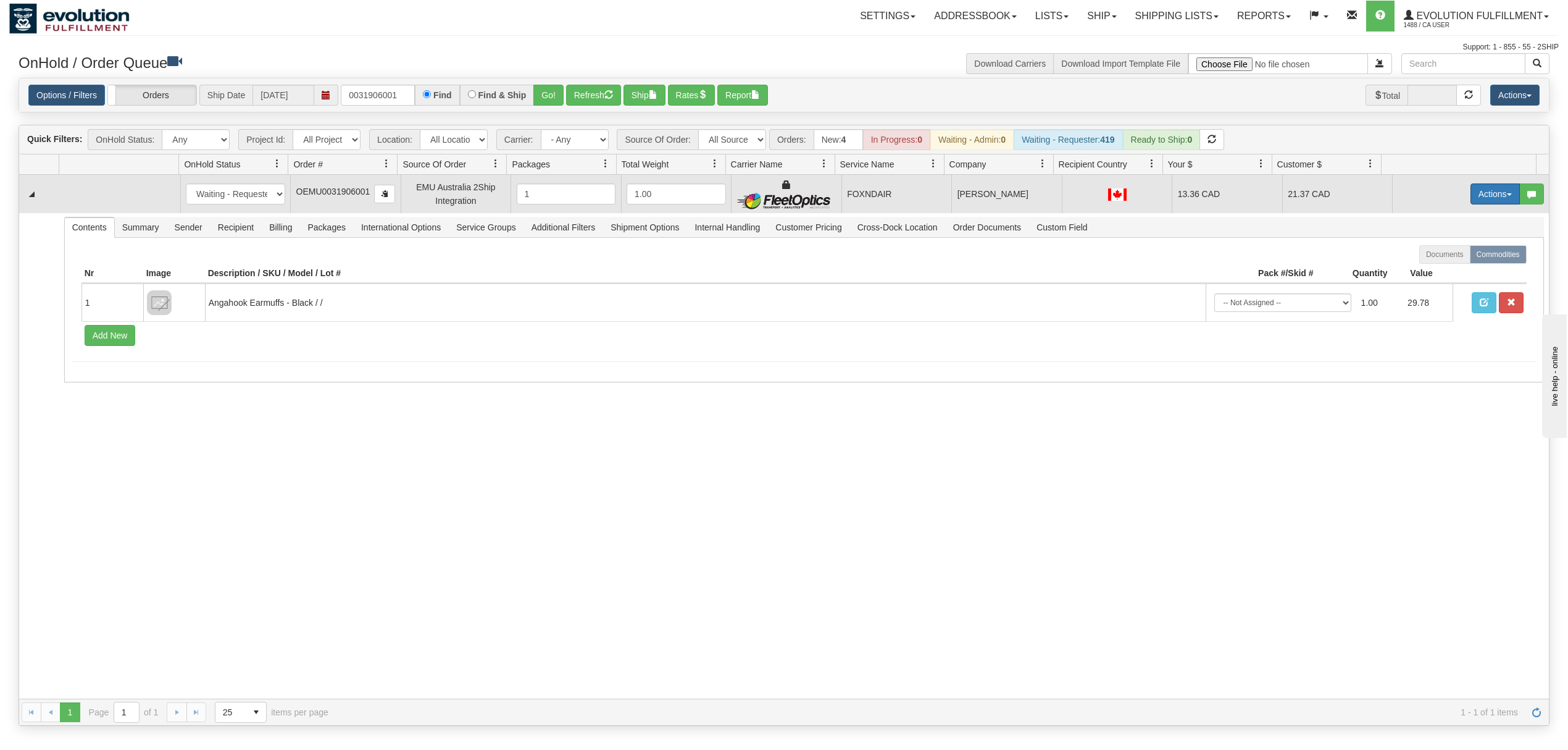
click at [1495, 191] on button "Actions" at bounding box center [1495, 194] width 49 height 21
click at [1461, 247] on span "Rate All Services" at bounding box center [1470, 249] width 74 height 10
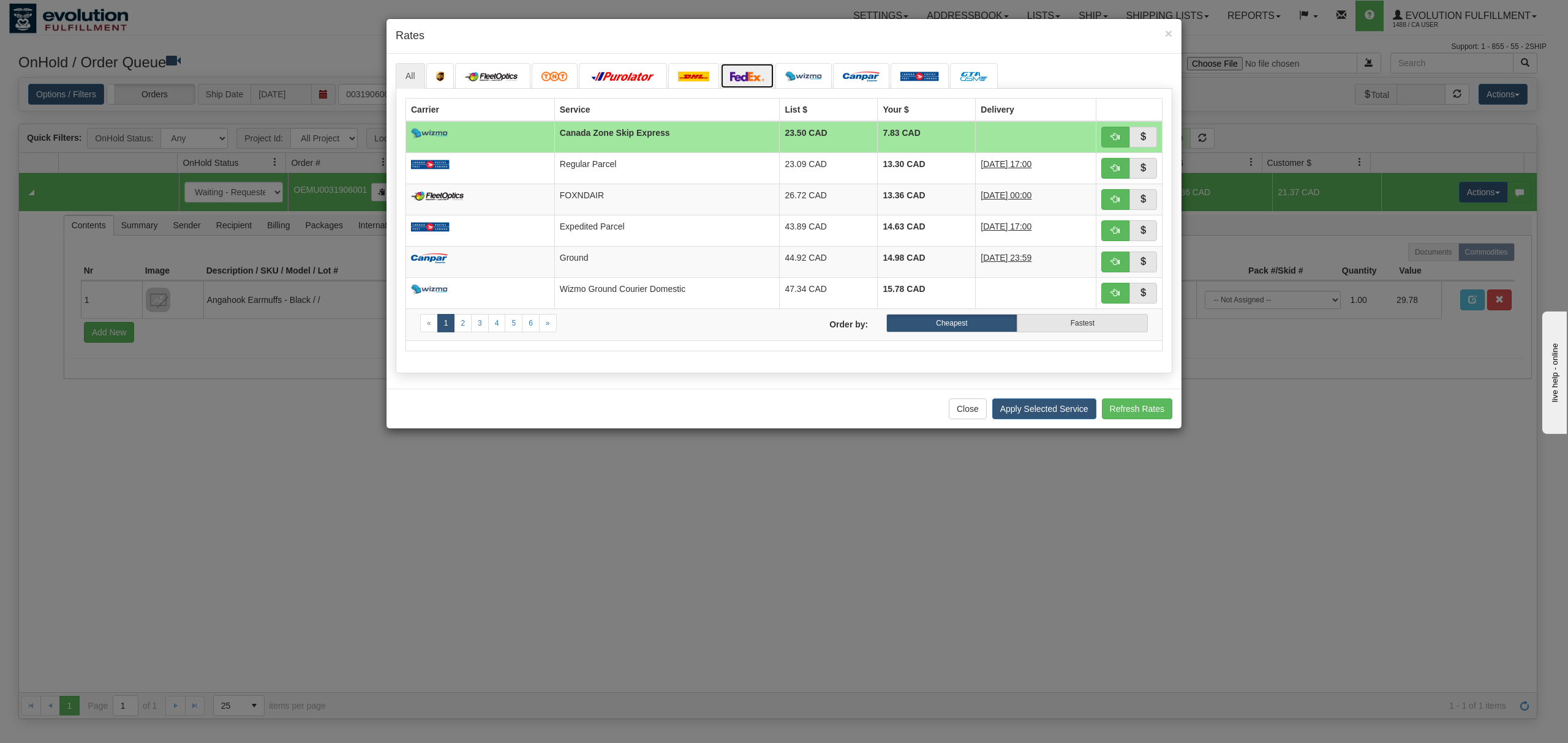
click at [745, 76] on img at bounding box center [747, 76] width 34 height 10
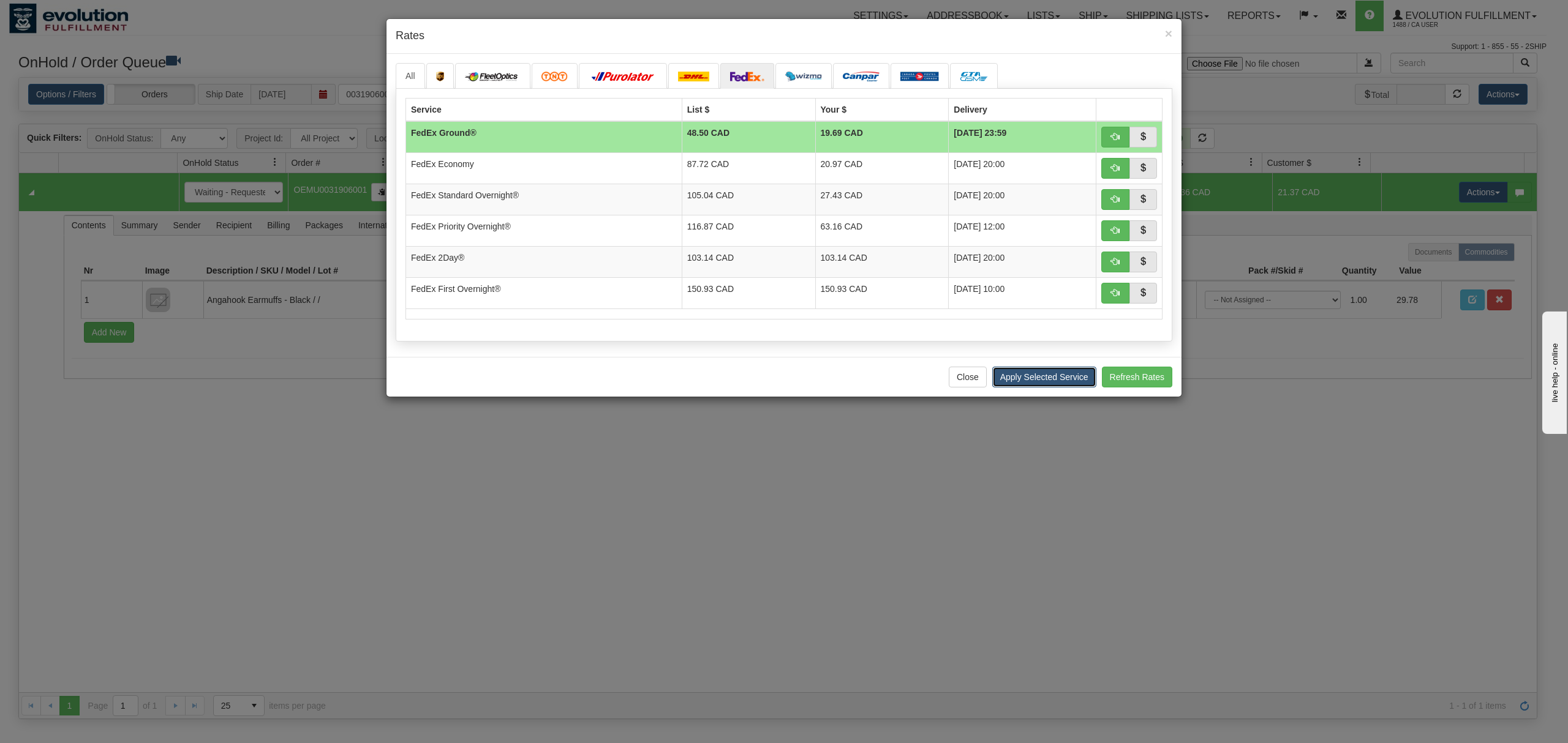
click at [1029, 383] on button "Apply Selected Service" at bounding box center [1044, 377] width 104 height 21
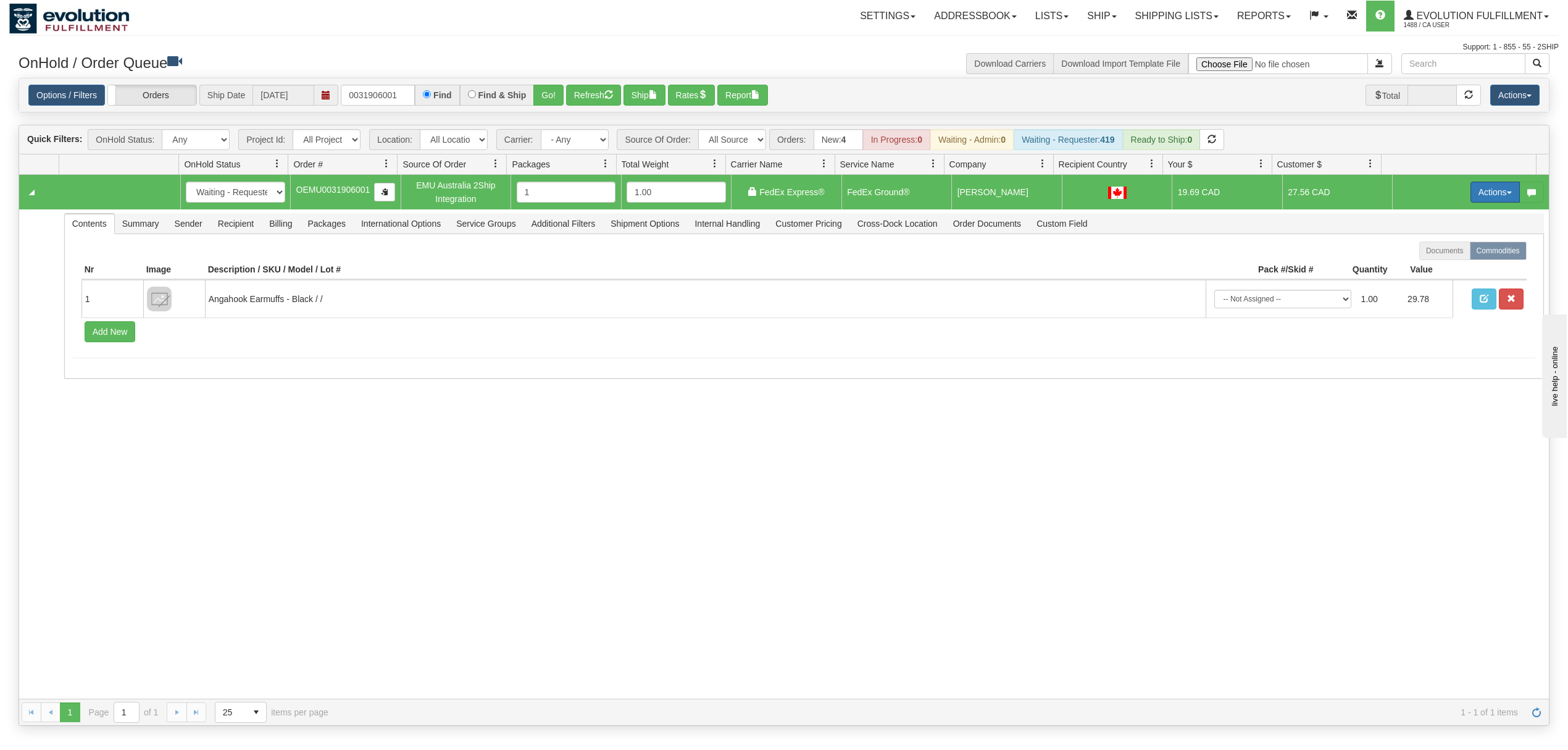
click at [1491, 197] on button "Actions" at bounding box center [1495, 193] width 49 height 21
click at [1439, 269] on span "Ship" at bounding box center [1446, 264] width 26 height 10
click at [1471, 198] on button "Actions" at bounding box center [1495, 193] width 49 height 21
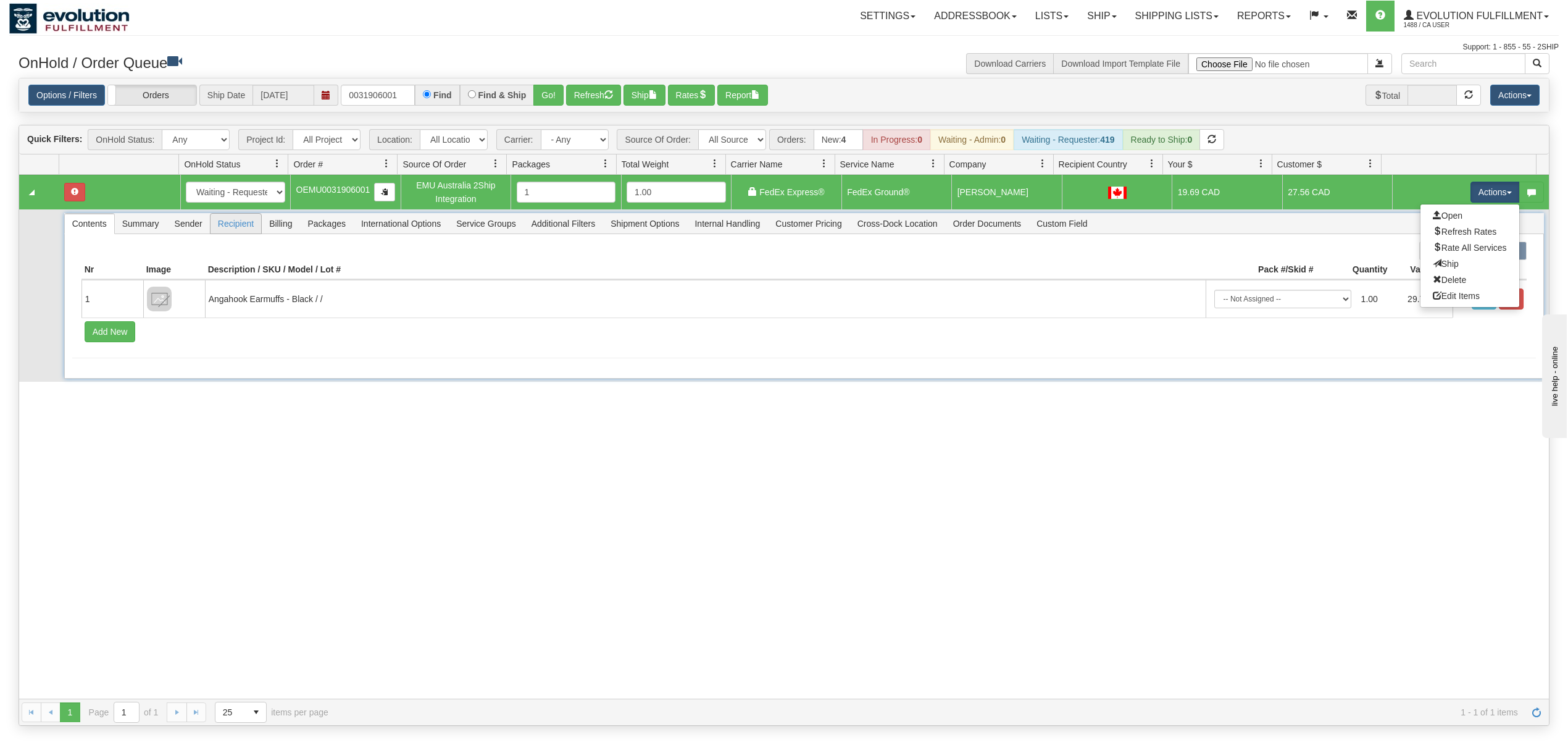
click at [247, 230] on span "Recipient" at bounding box center [236, 224] width 51 height 20
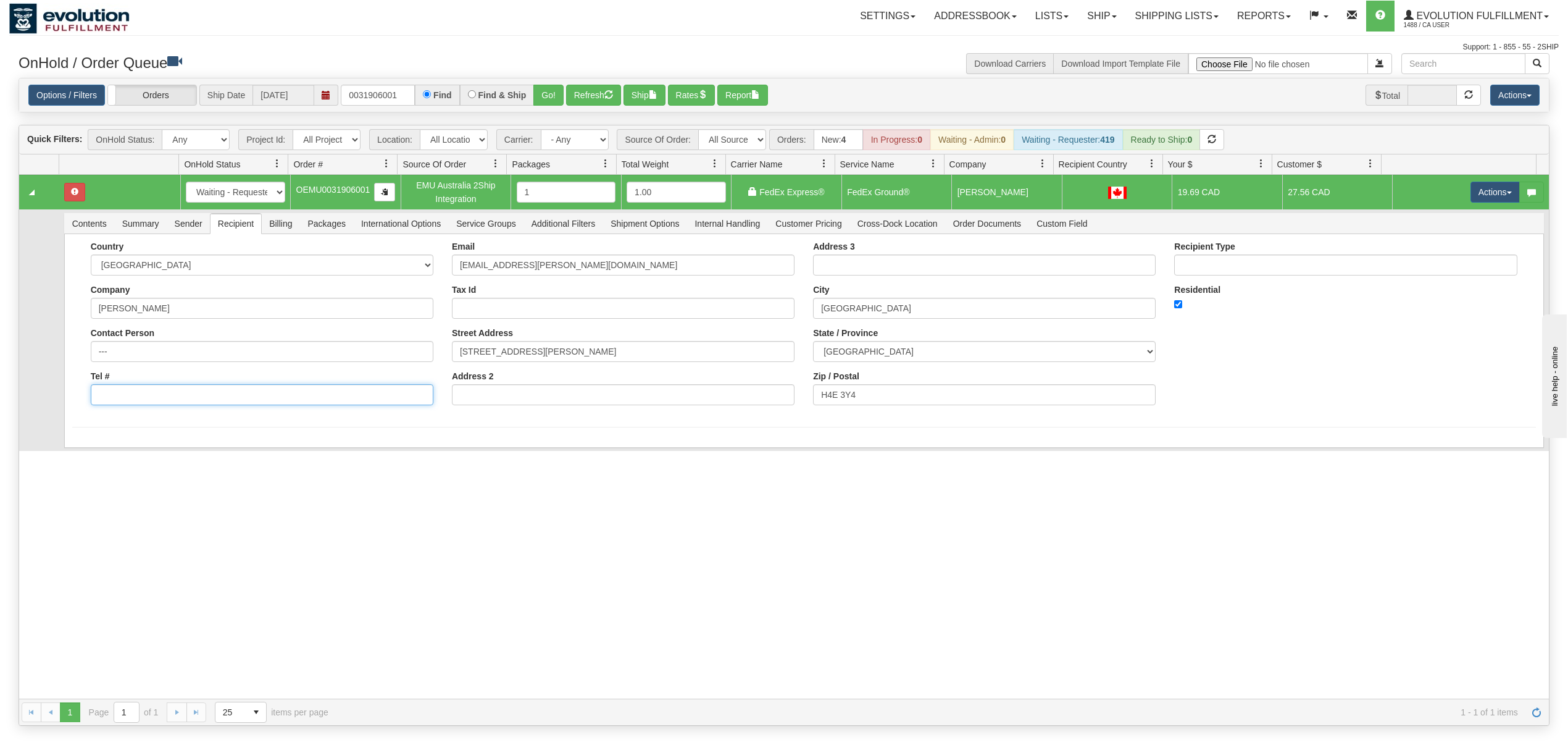
click at [151, 402] on input "Tel #" at bounding box center [262, 395] width 342 height 21
type input "18886562228"
click at [102, 450] on button "Save" at bounding box center [90, 451] width 36 height 21
click at [1471, 196] on button "Actions" at bounding box center [1495, 193] width 49 height 21
click at [1433, 261] on span at bounding box center [1437, 263] width 9 height 9
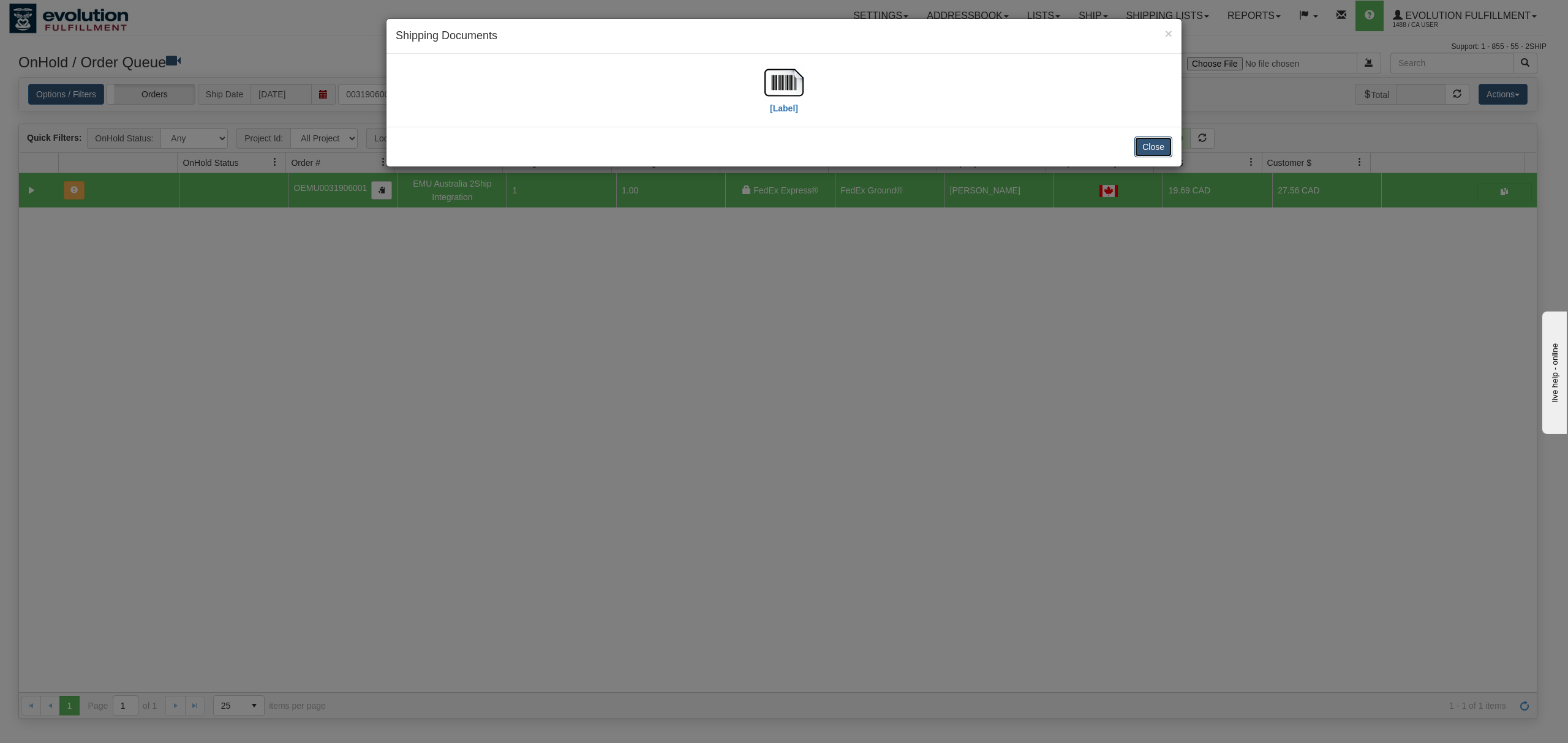
click at [1154, 149] on button "Close" at bounding box center [1153, 147] width 38 height 21
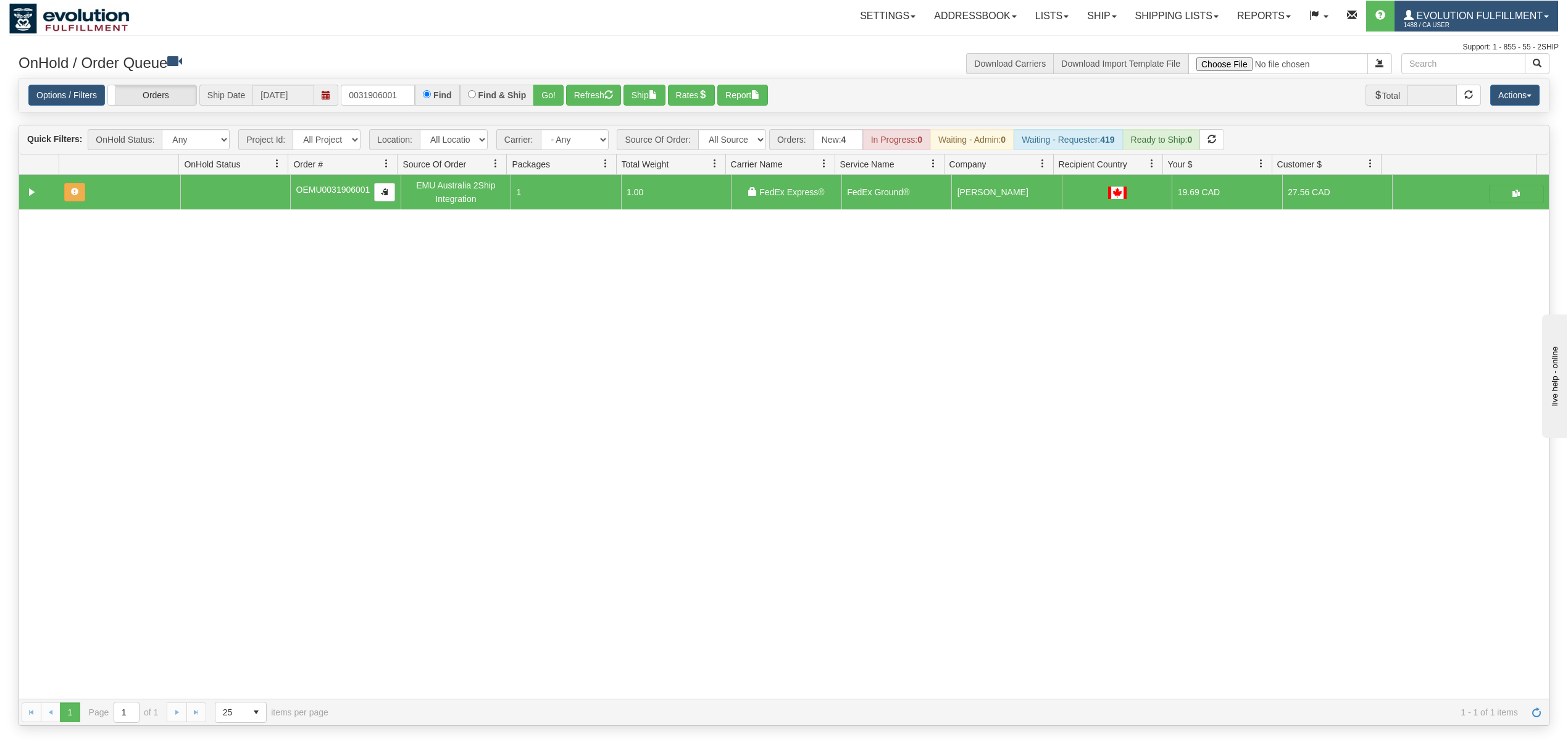
click at [1440, 18] on span "Evolution Fulfillment" at bounding box center [1479, 16] width 129 height 11
click at [1456, 82] on link "LOG OUT" at bounding box center [1495, 75] width 125 height 16
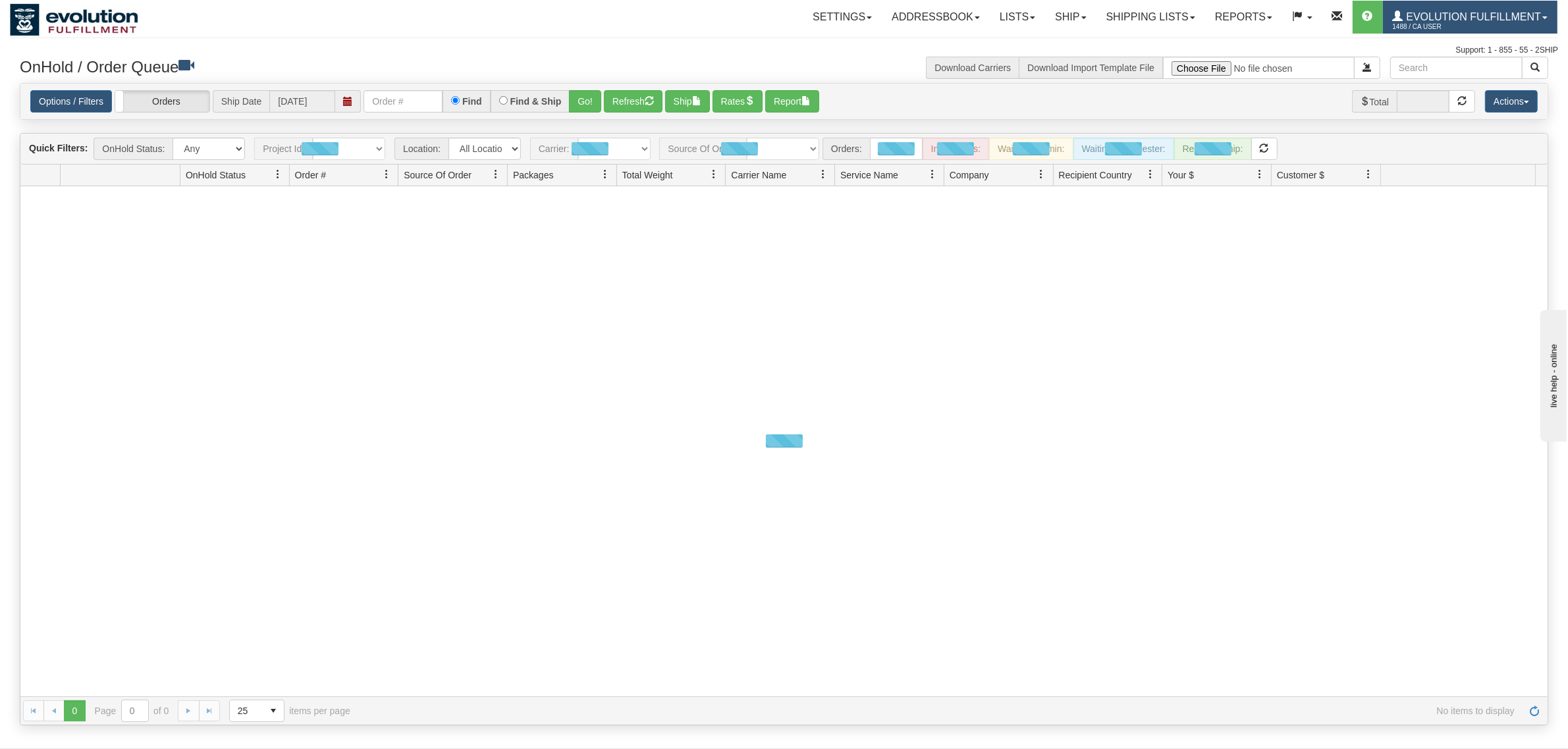
click at [1423, 11] on span "Evolution Fulfillment" at bounding box center [1472, 17] width 138 height 11
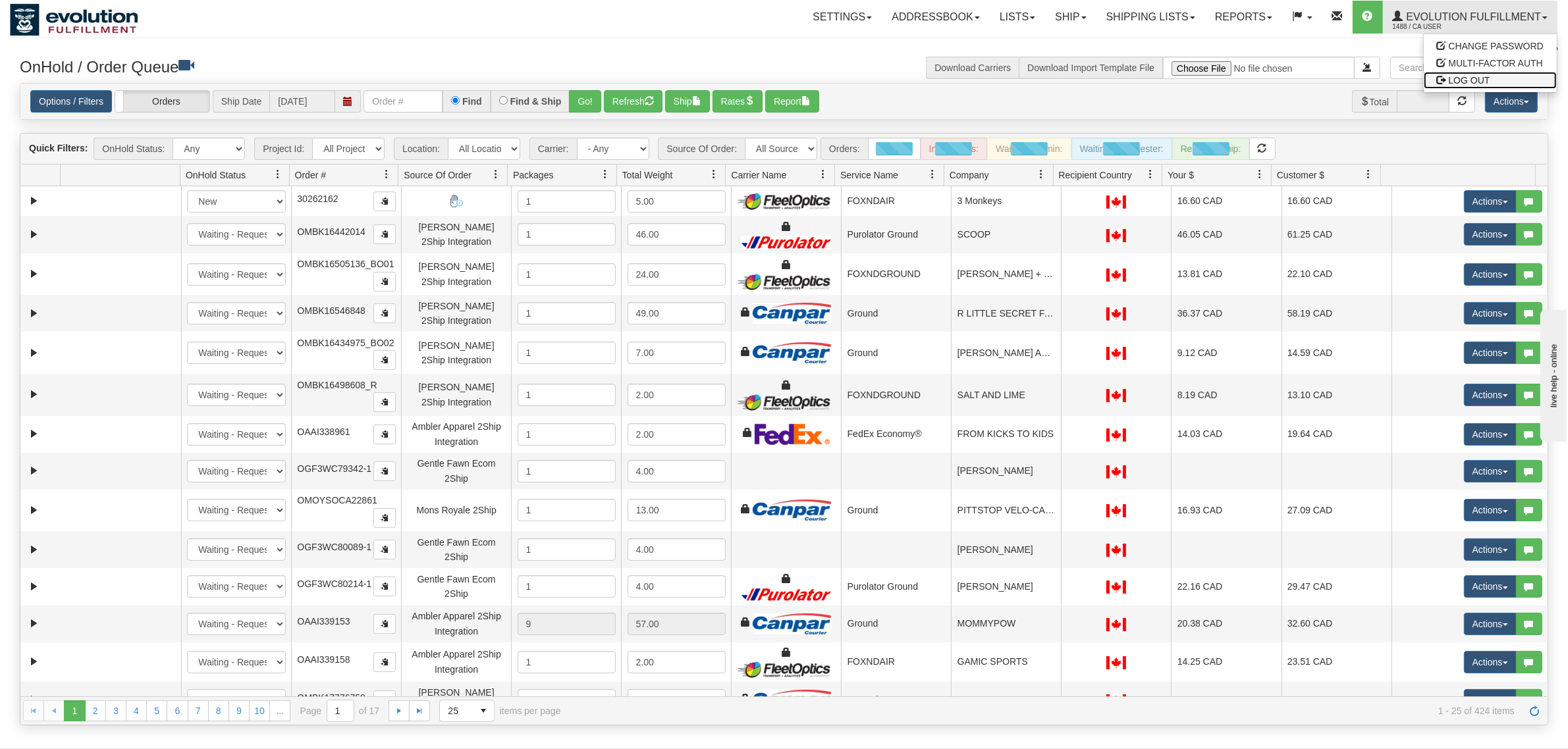
click at [1453, 78] on span "LOG OUT" at bounding box center [1468, 80] width 41 height 10
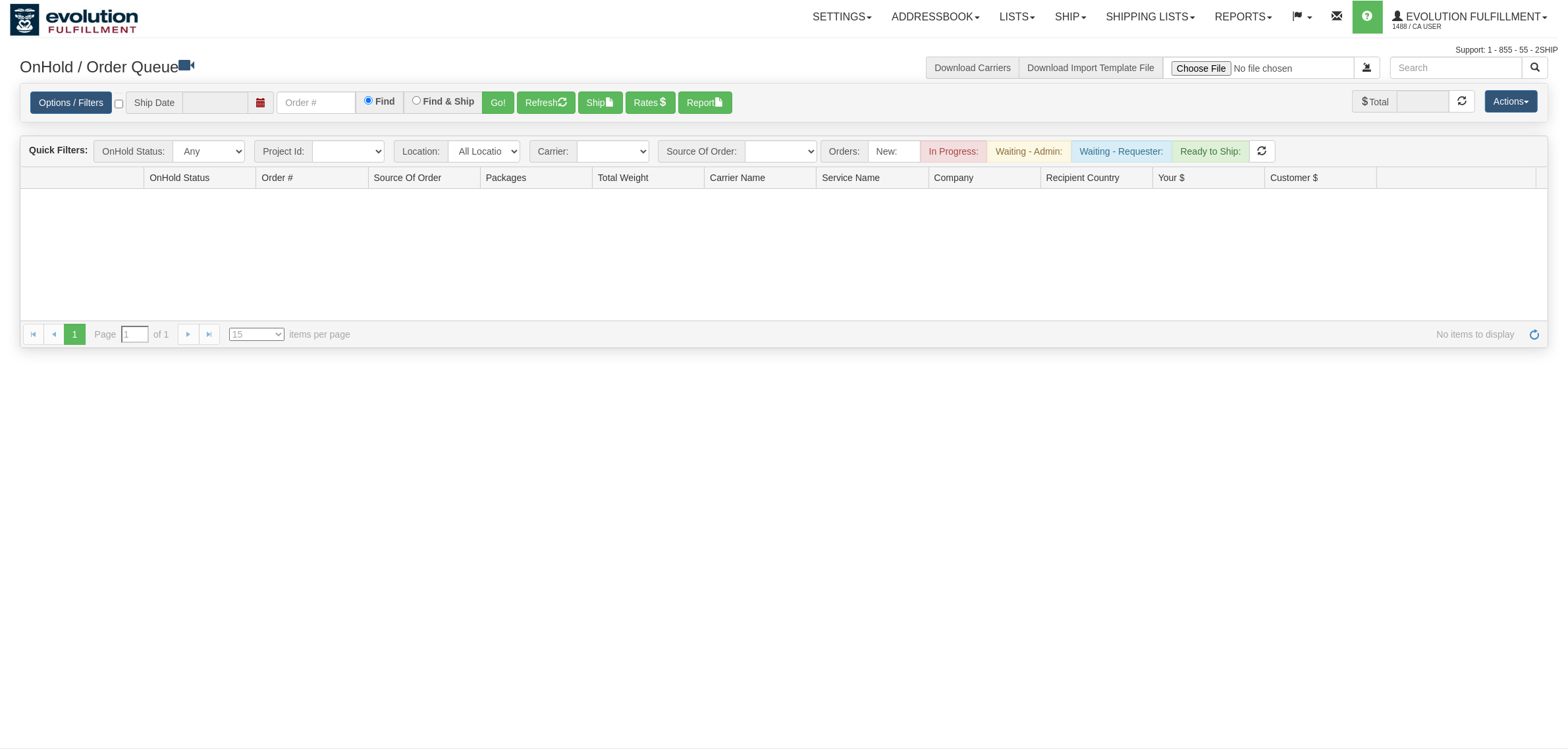
type input "[DATE]"
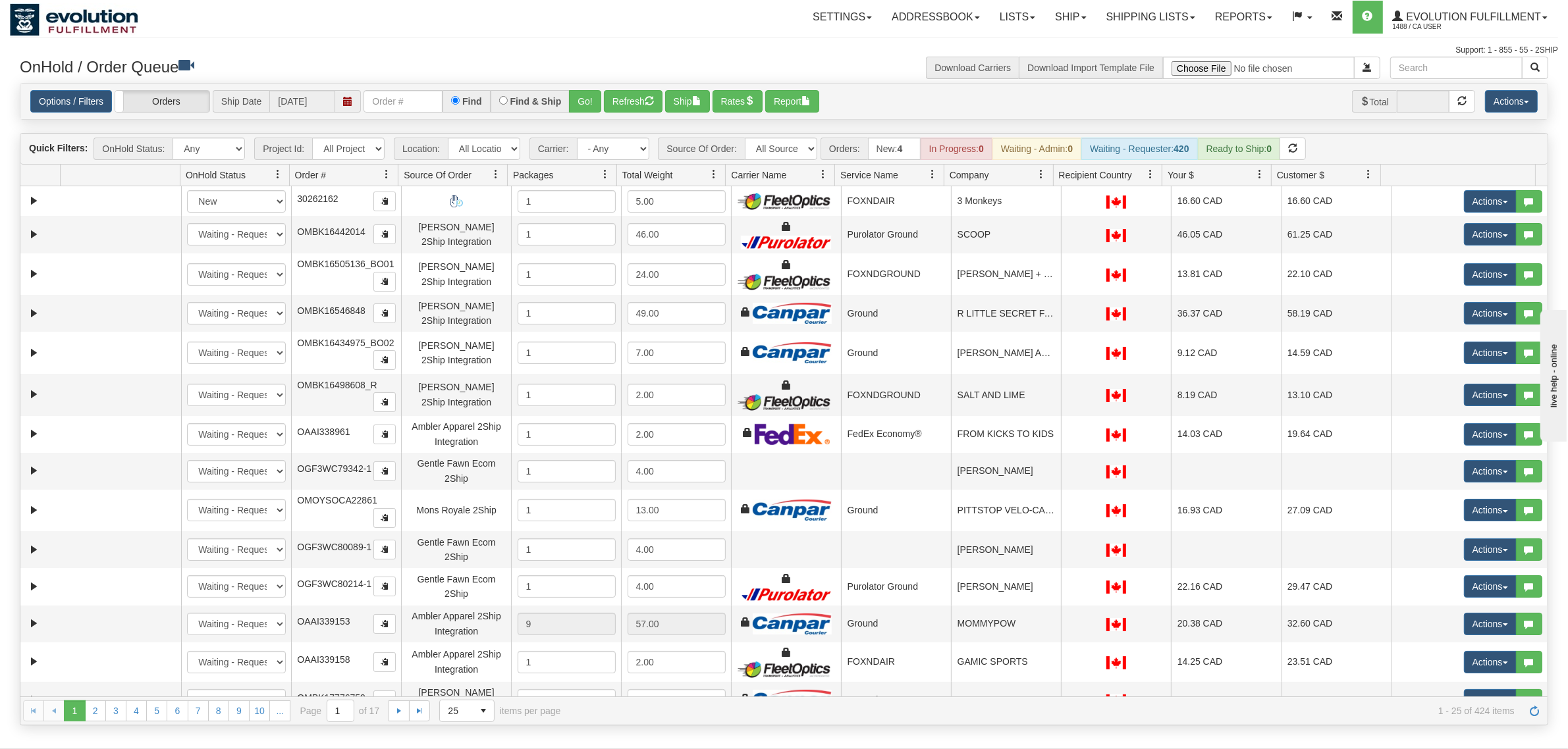
click at [1122, 33] on nav "Toggle navigation Settings Shipping Preferences Fields Preferences New Groups" at bounding box center [917, 17] width 1280 height 34
click at [1163, 14] on link "Shipping lists" at bounding box center [1150, 17] width 108 height 33
click at [1154, 47] on span "Current Shipments" at bounding box center [1128, 46] width 77 height 10
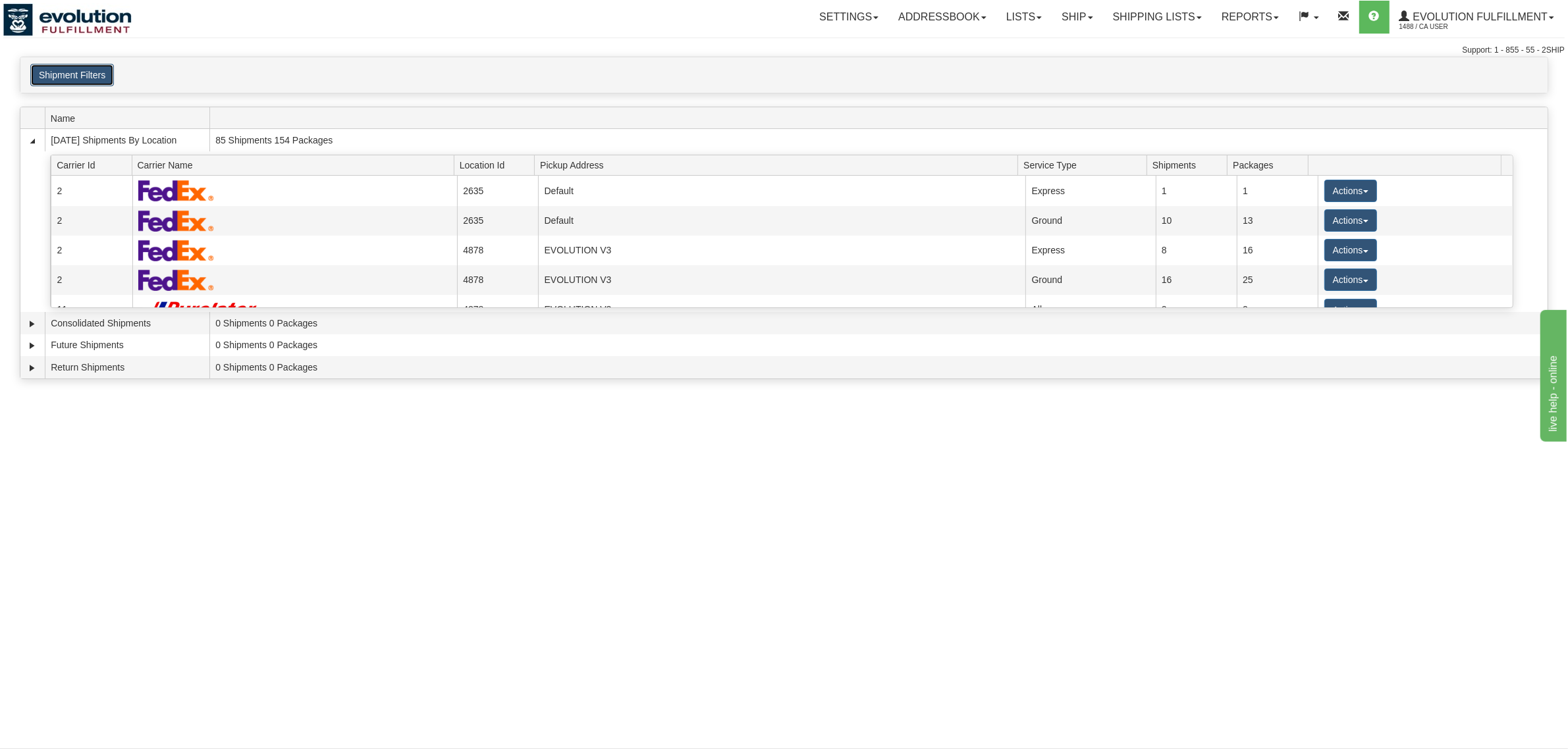
click at [69, 79] on button "Shipment Filters" at bounding box center [73, 75] width 84 height 23
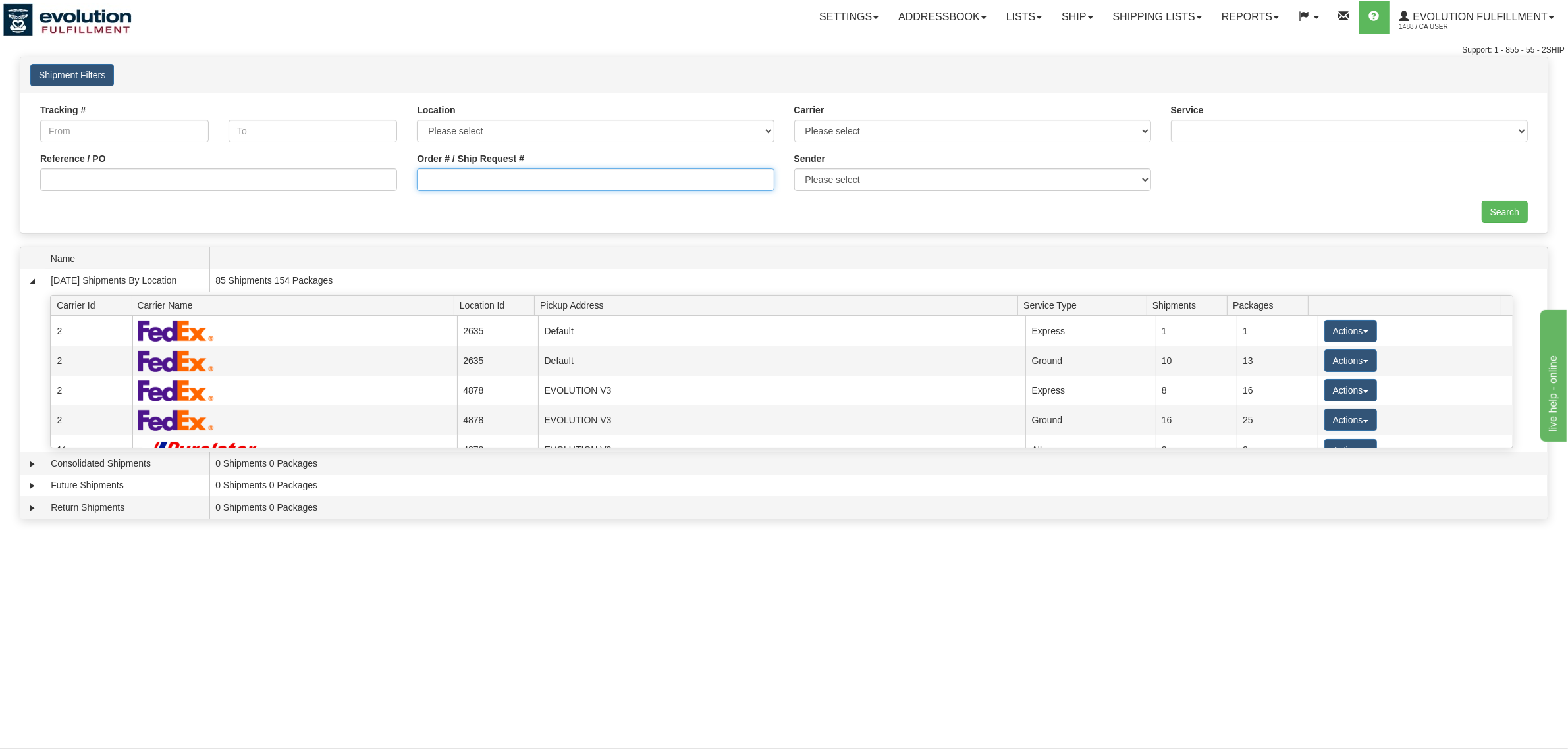
click at [481, 185] on input "Order # / Ship Request #" at bounding box center [595, 180] width 357 height 23
type input "OEMU0031906001"
click at [1509, 218] on input "Search" at bounding box center [1504, 212] width 46 height 23
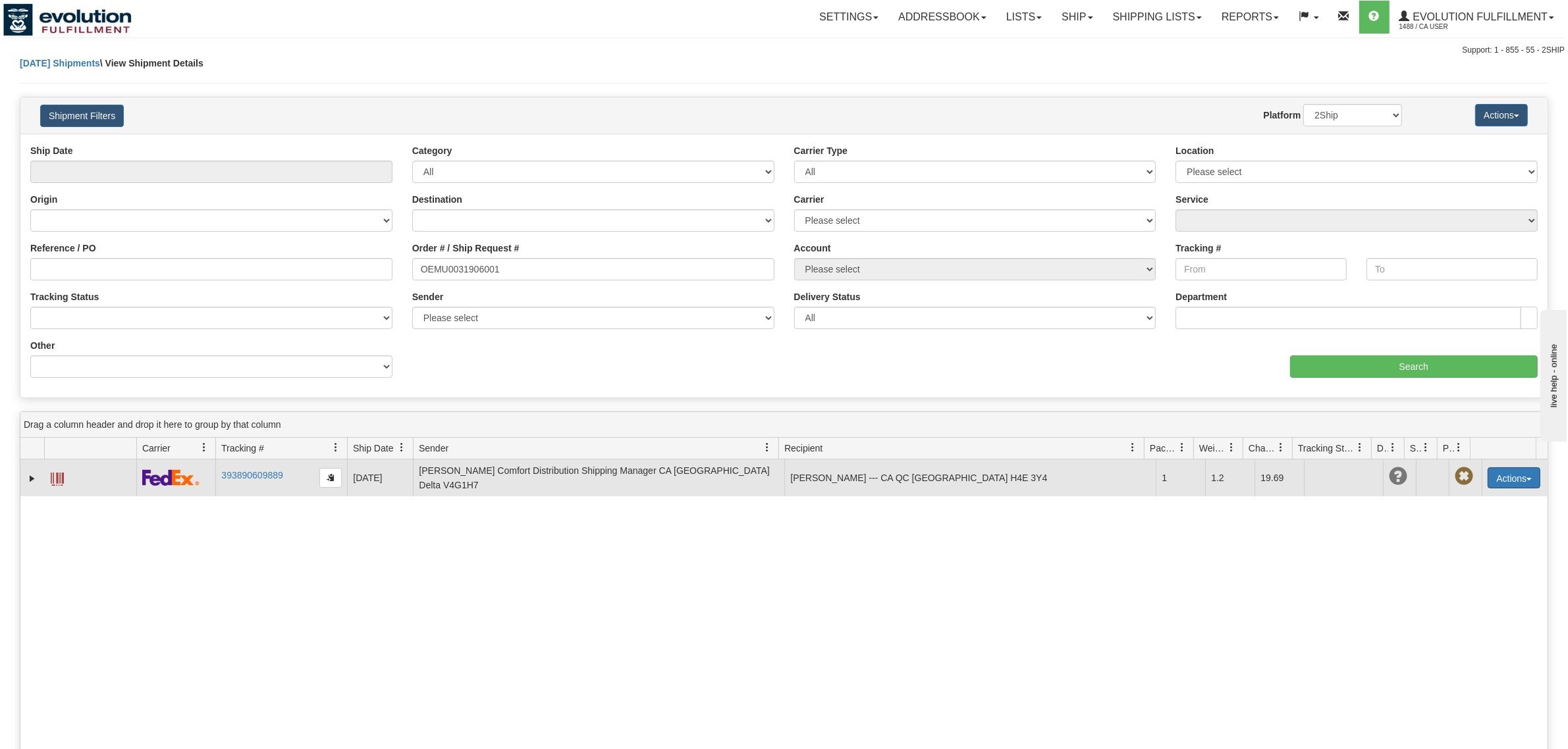
click at [1506, 478] on button "Actions" at bounding box center [1514, 478] width 52 height 21
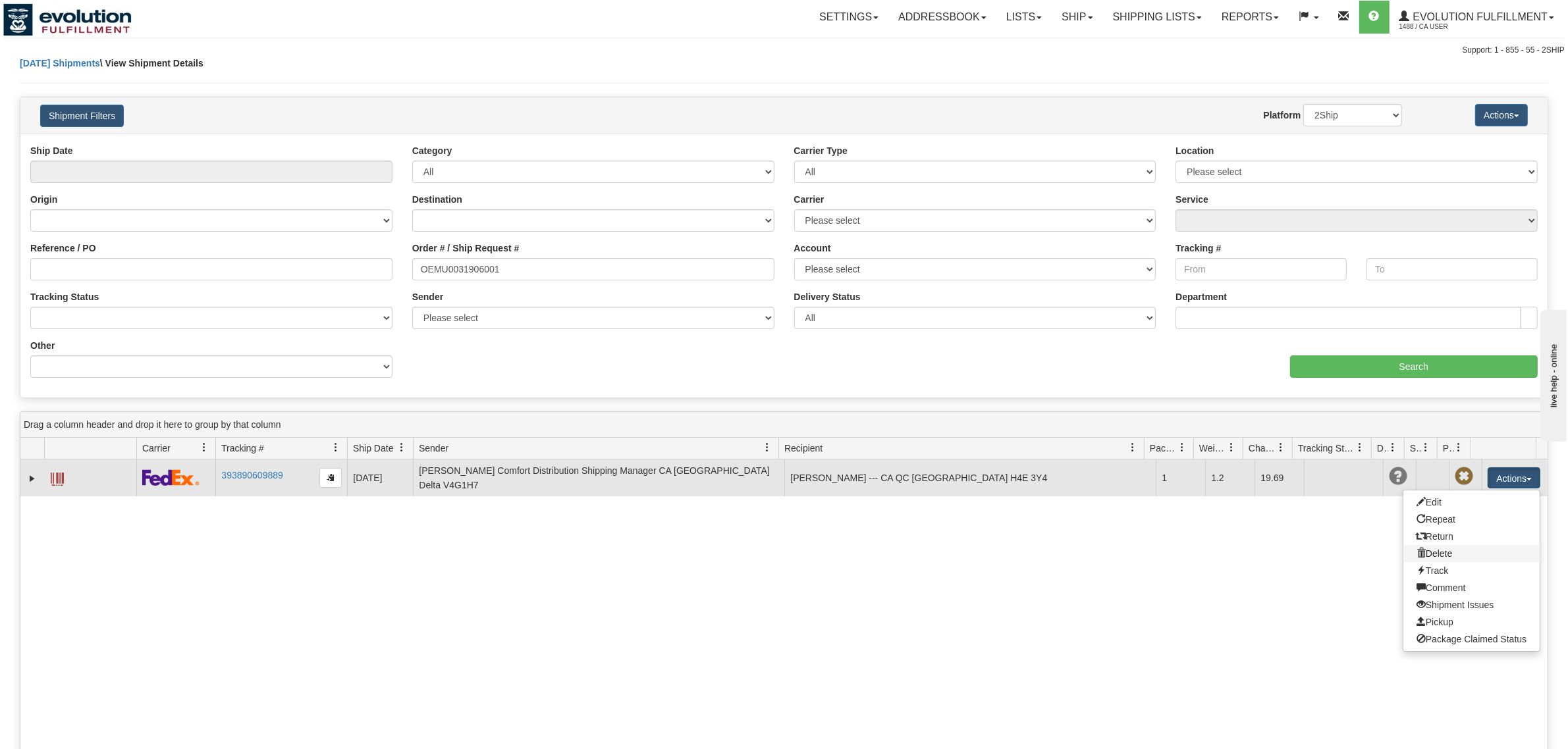
click at [1430, 548] on link "Delete" at bounding box center [1471, 553] width 136 height 17
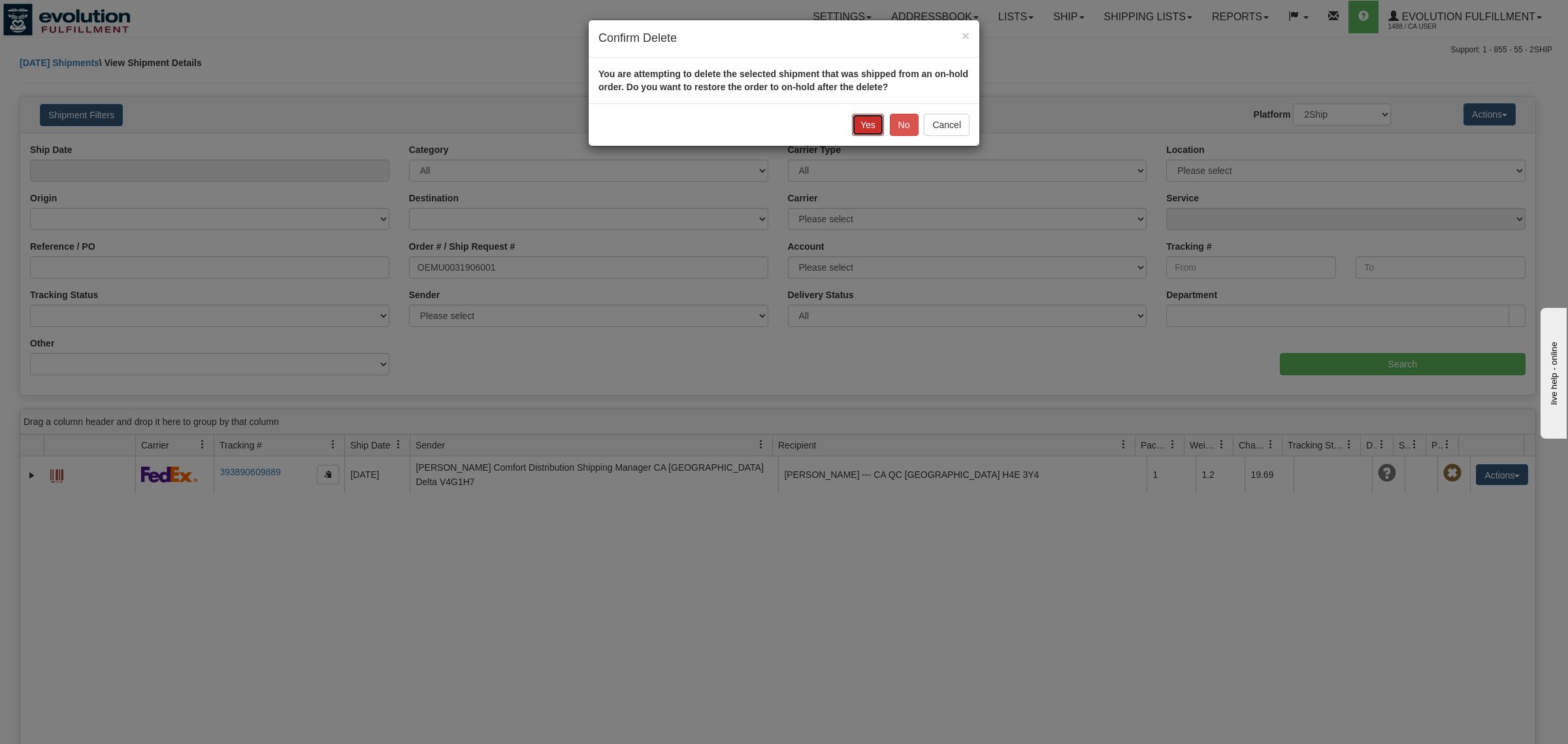
click at [863, 124] on button "Yes" at bounding box center [868, 125] width 32 height 23
